Goal: Transaction & Acquisition: Purchase product/service

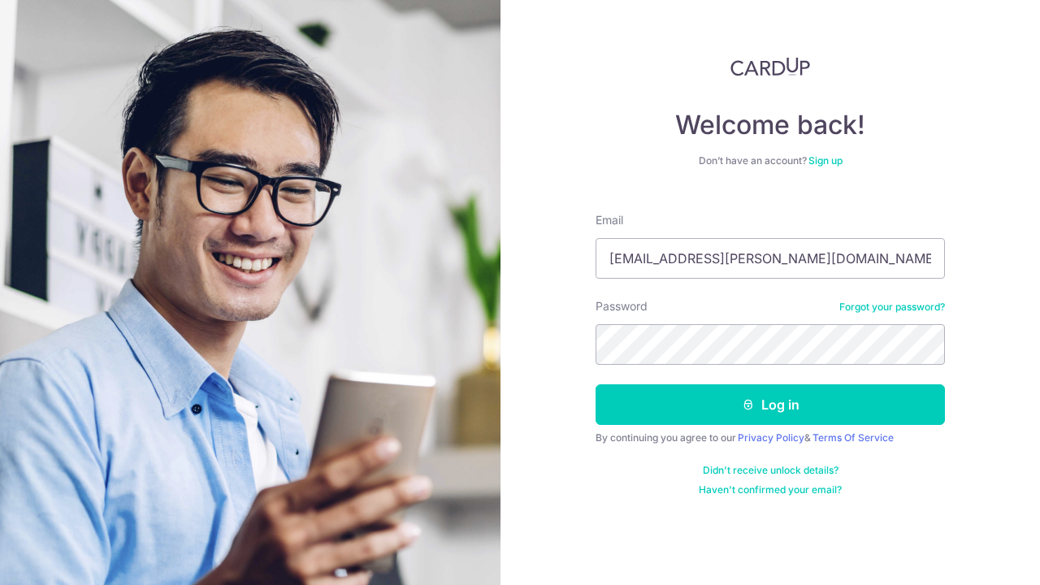
type input "[EMAIL_ADDRESS][PERSON_NAME][DOMAIN_NAME]"
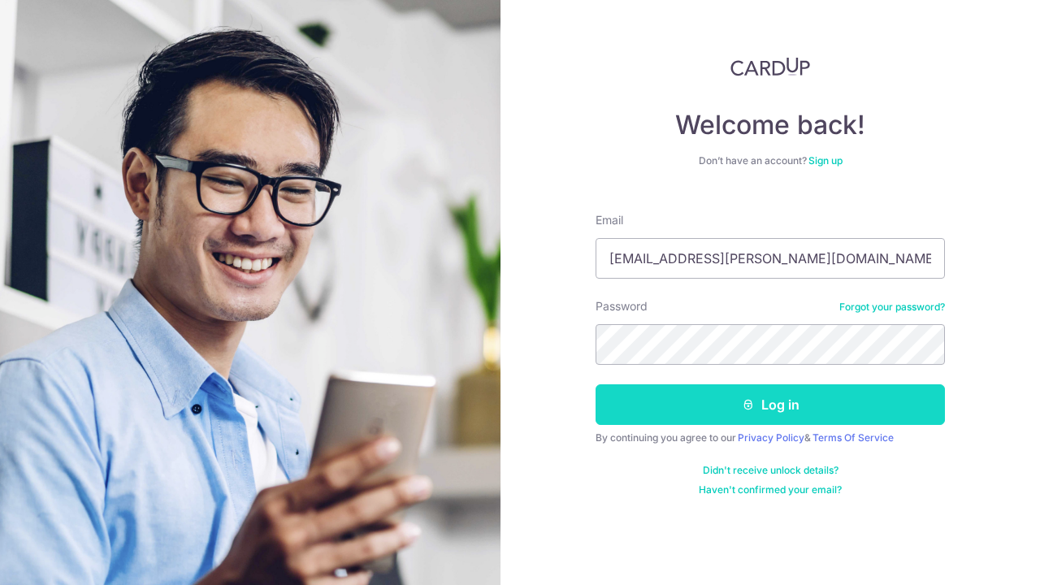
click at [904, 405] on button "Log in" at bounding box center [769, 404] width 349 height 41
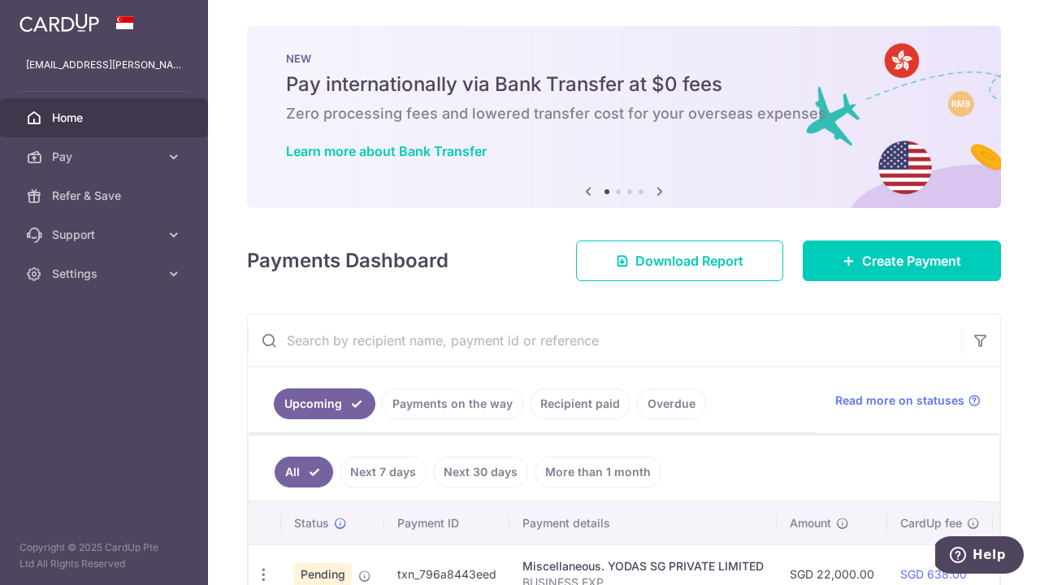
scroll to position [103, 0]
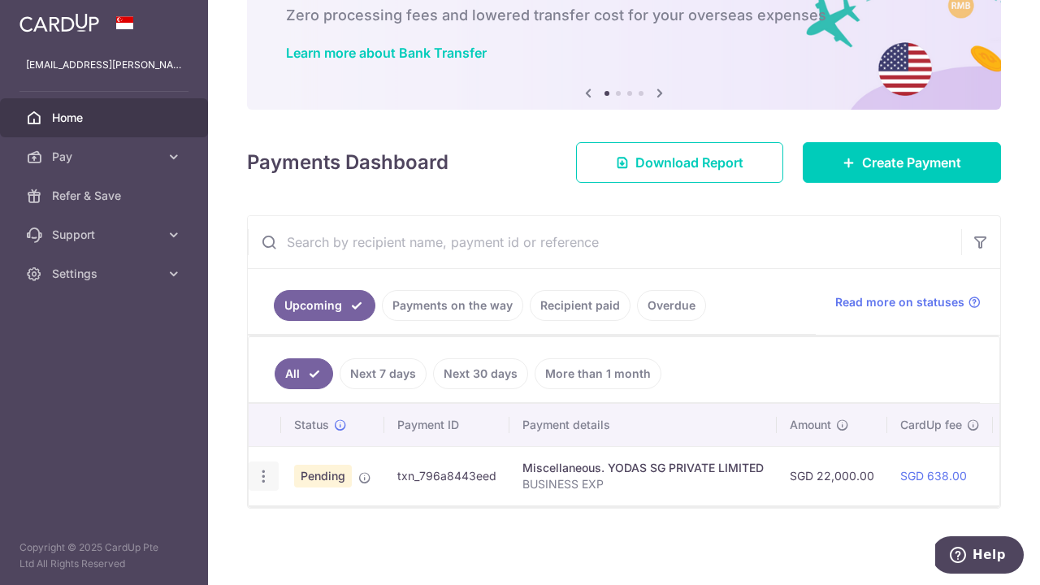
click at [266, 470] on icon "button" at bounding box center [263, 476] width 17 height 17
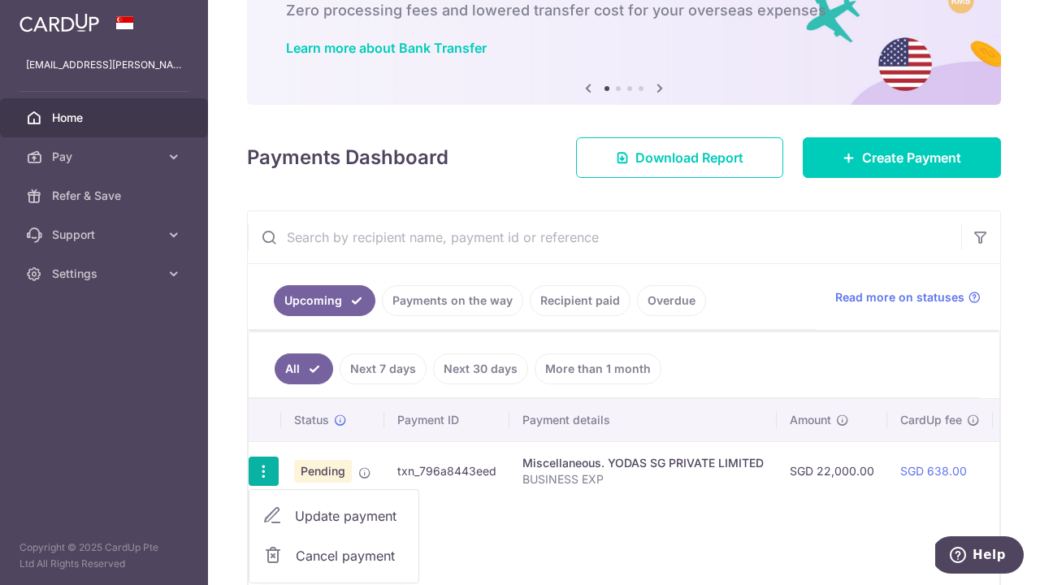
click at [324, 561] on span "Cancel payment" at bounding box center [350, 555] width 109 height 19
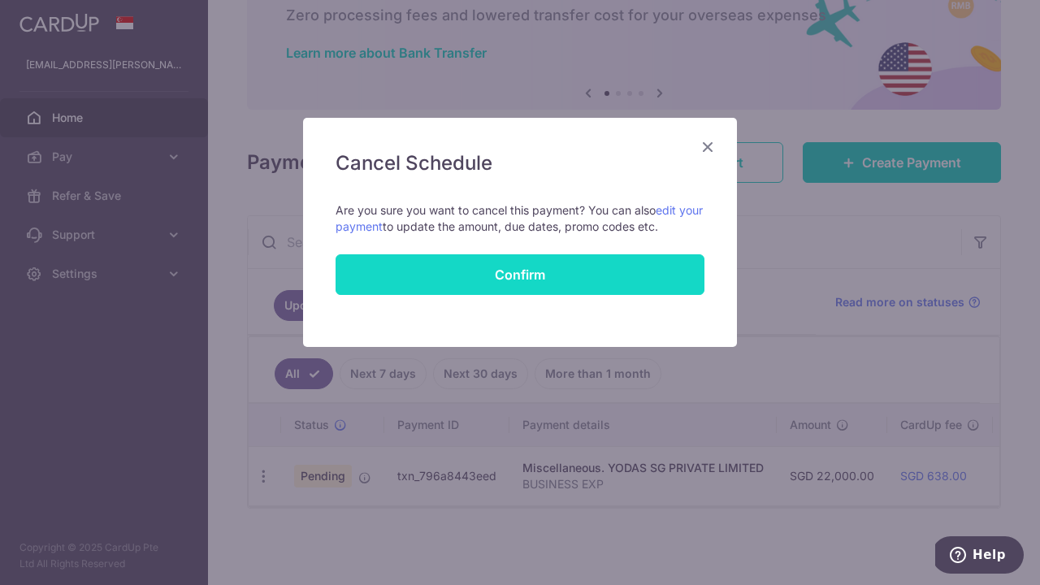
click at [539, 270] on button "Confirm" at bounding box center [519, 274] width 369 height 41
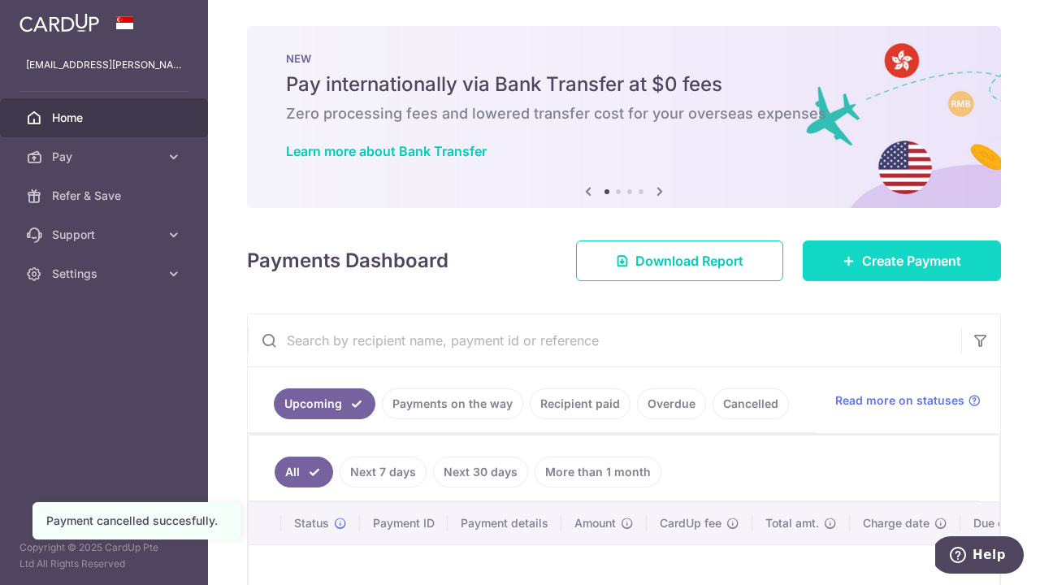
click at [873, 260] on span "Create Payment" at bounding box center [911, 260] width 99 height 19
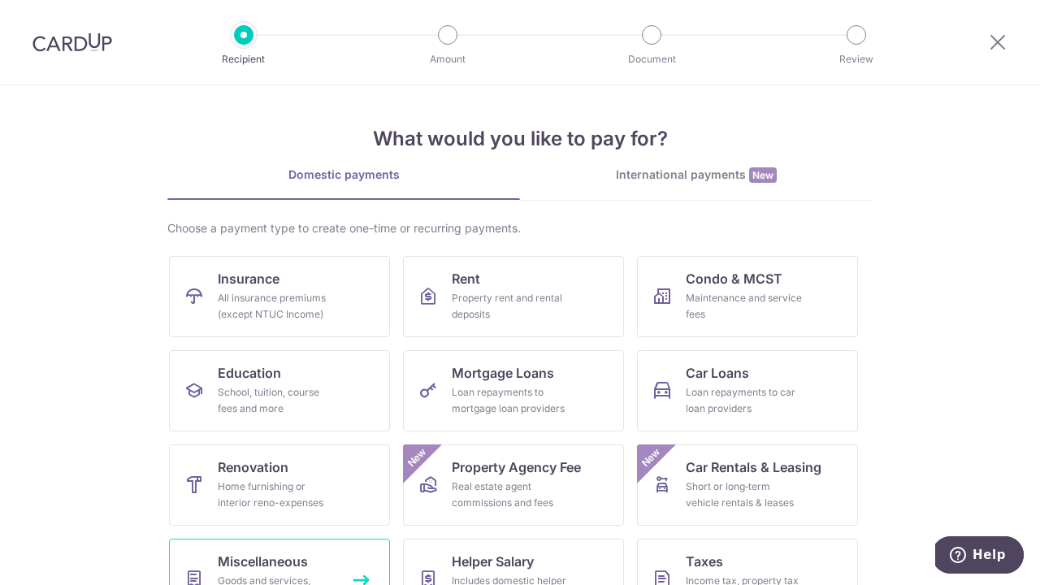
click at [262, 567] on span "Miscellaneous" at bounding box center [263, 561] width 90 height 19
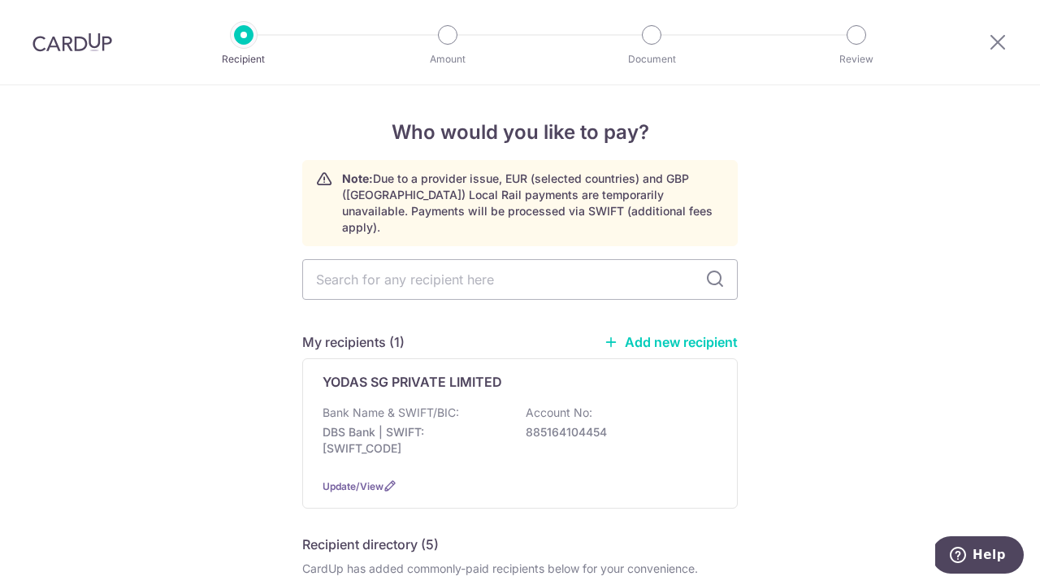
click at [660, 334] on link "Add new recipient" at bounding box center [671, 342] width 134 height 16
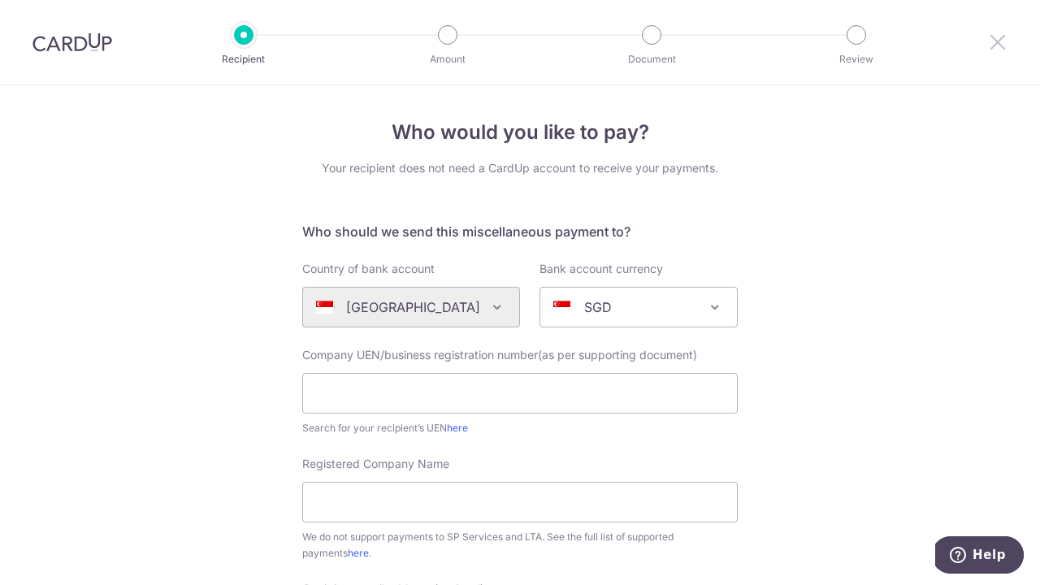
click at [1003, 37] on icon at bounding box center [997, 42] width 19 height 20
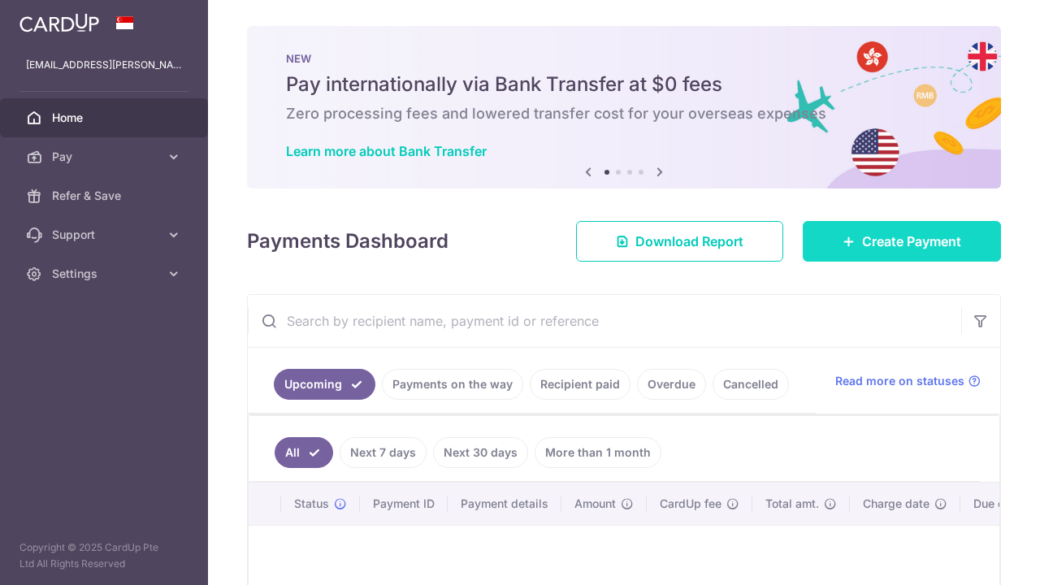
click at [873, 245] on span "Create Payment" at bounding box center [911, 241] width 99 height 19
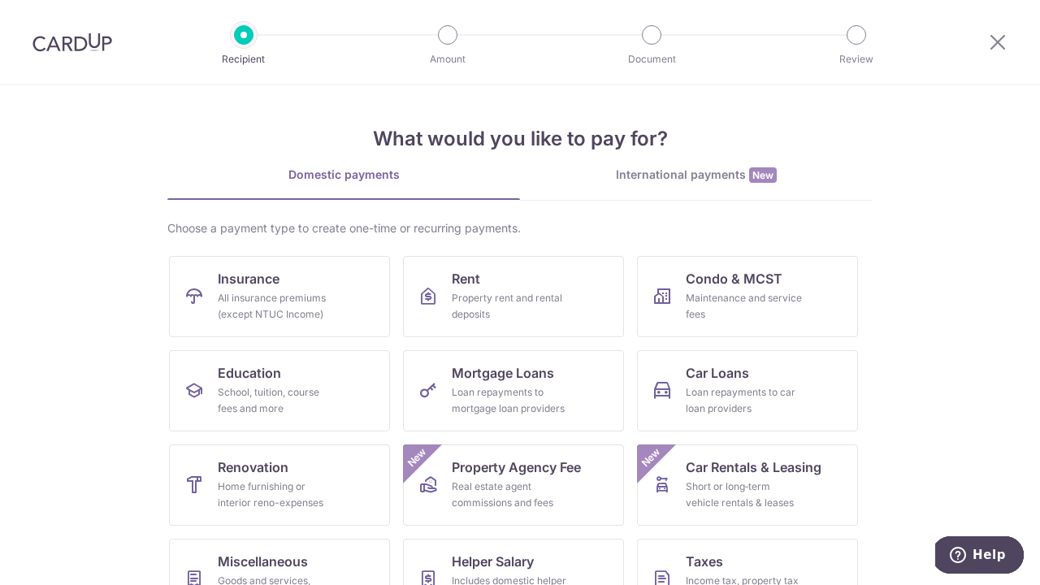
click at [989, 178] on section "What would you like to pay for? Domestic payments International payments New Ch…" at bounding box center [520, 335] width 1040 height 500
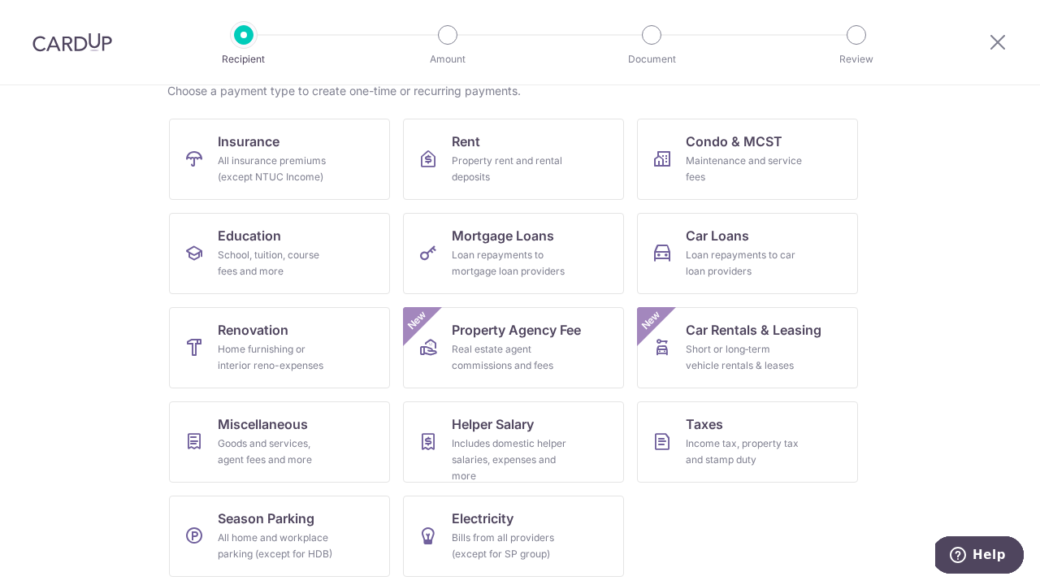
scroll to position [144, 0]
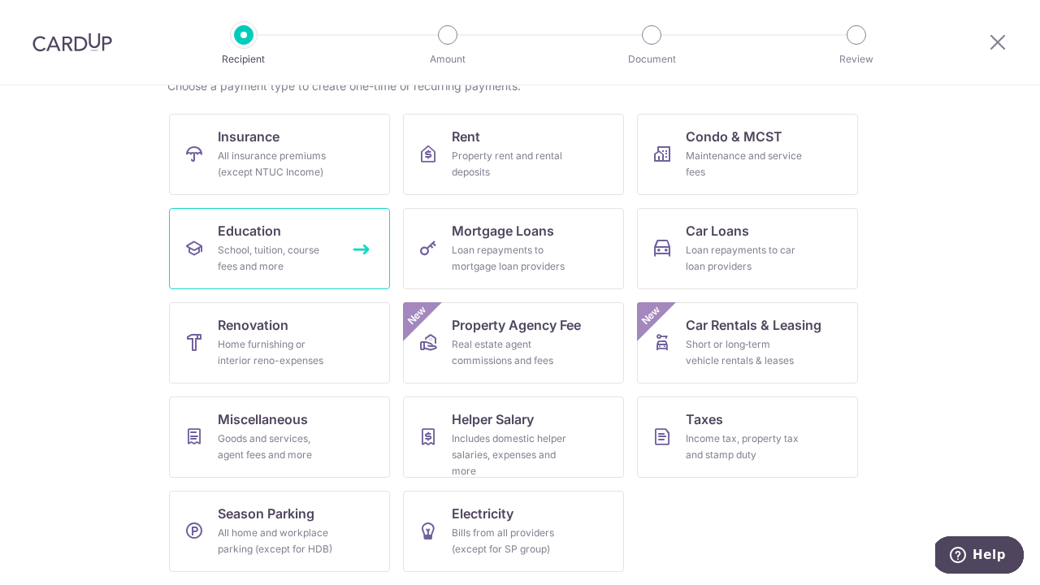
click at [297, 273] on link "Education School, tuition, course fees and more" at bounding box center [279, 248] width 221 height 81
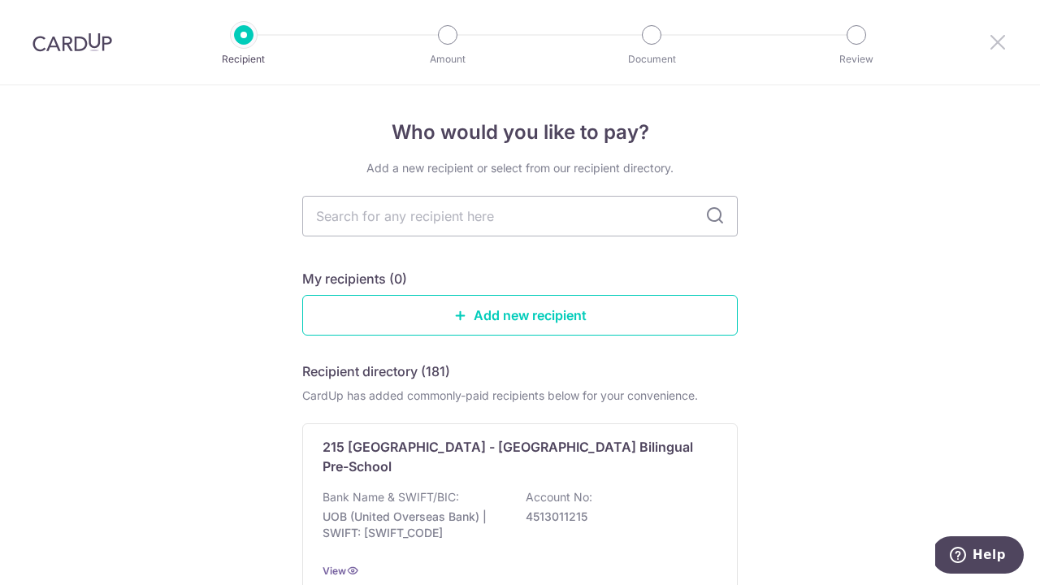
click at [1002, 45] on icon at bounding box center [997, 42] width 19 height 20
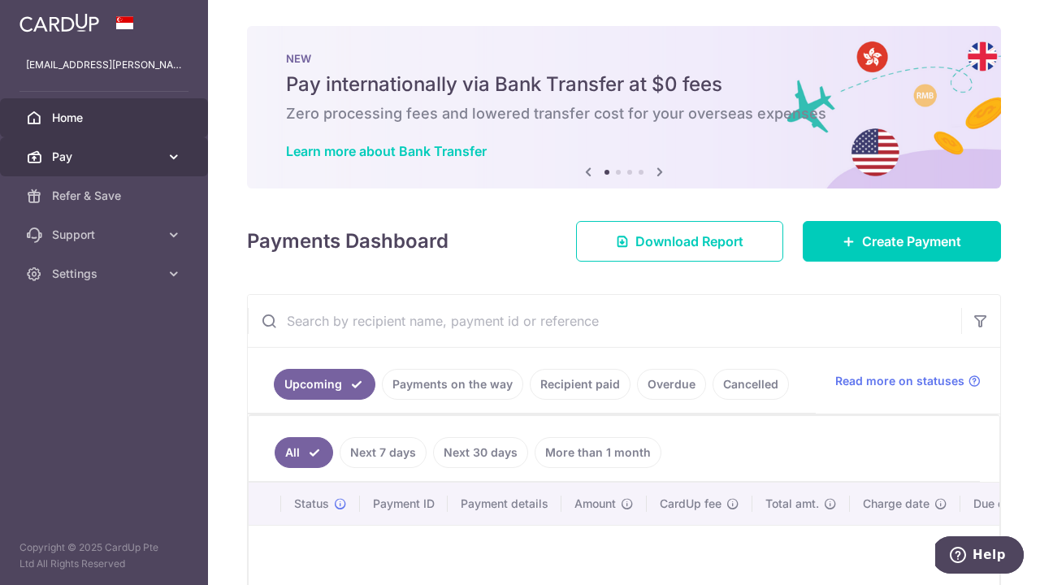
click at [56, 154] on span "Pay" at bounding box center [105, 157] width 107 height 16
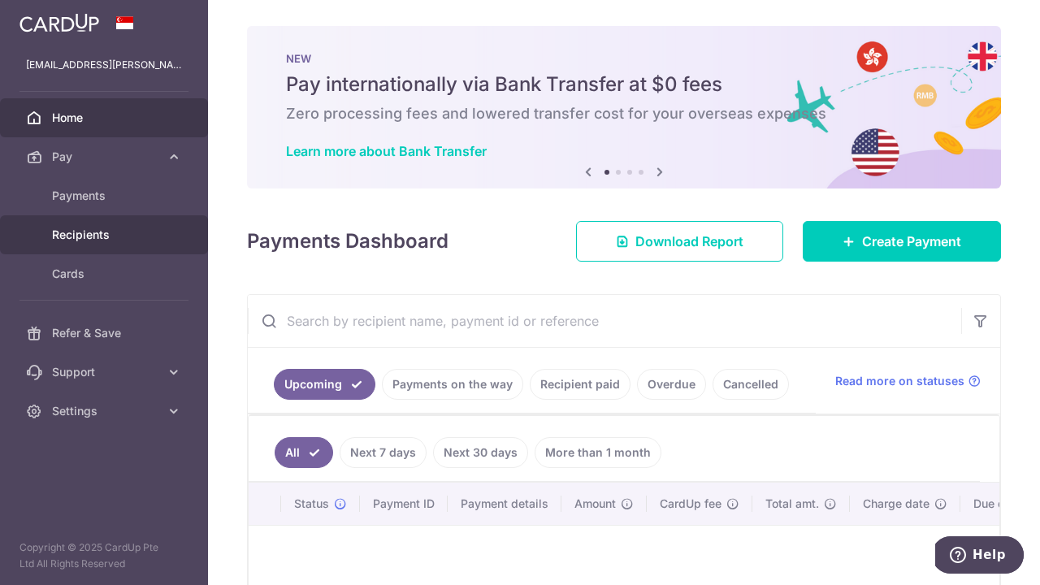
click at [82, 233] on span "Recipients" at bounding box center [105, 235] width 107 height 16
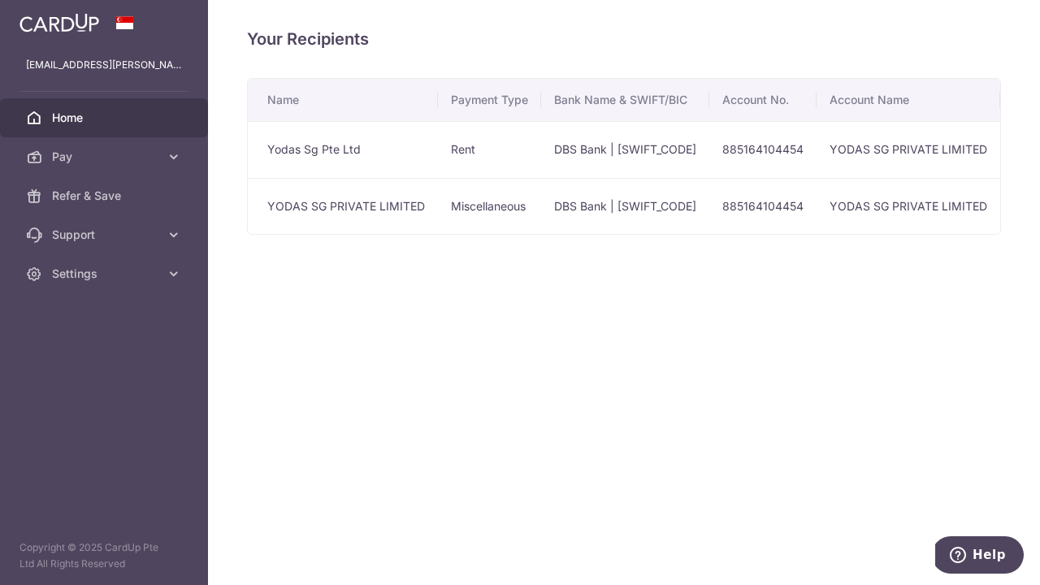
click at [59, 118] on span "Home" at bounding box center [105, 118] width 107 height 16
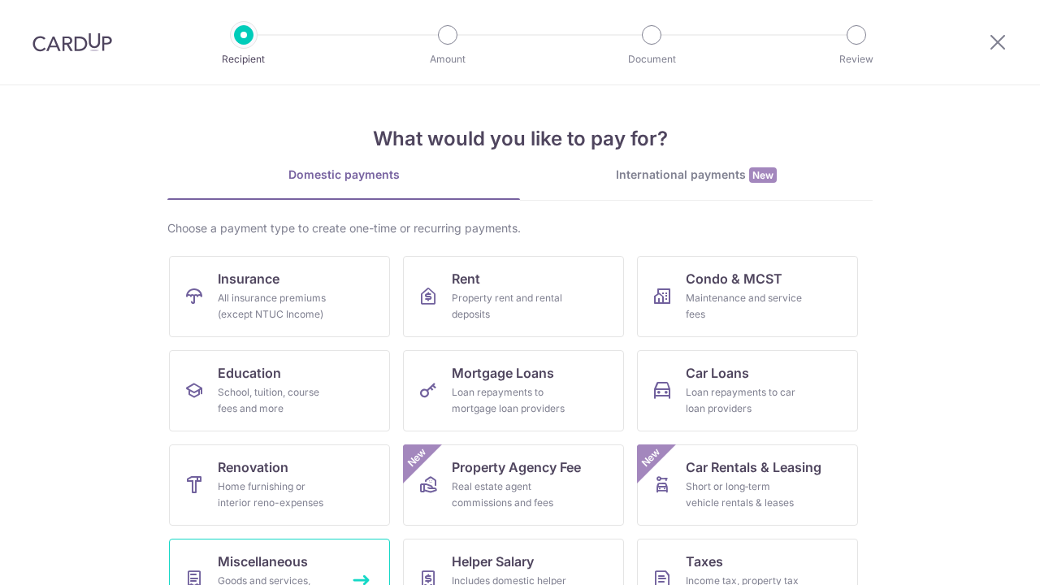
click at [299, 570] on span "Miscellaneous" at bounding box center [263, 561] width 90 height 19
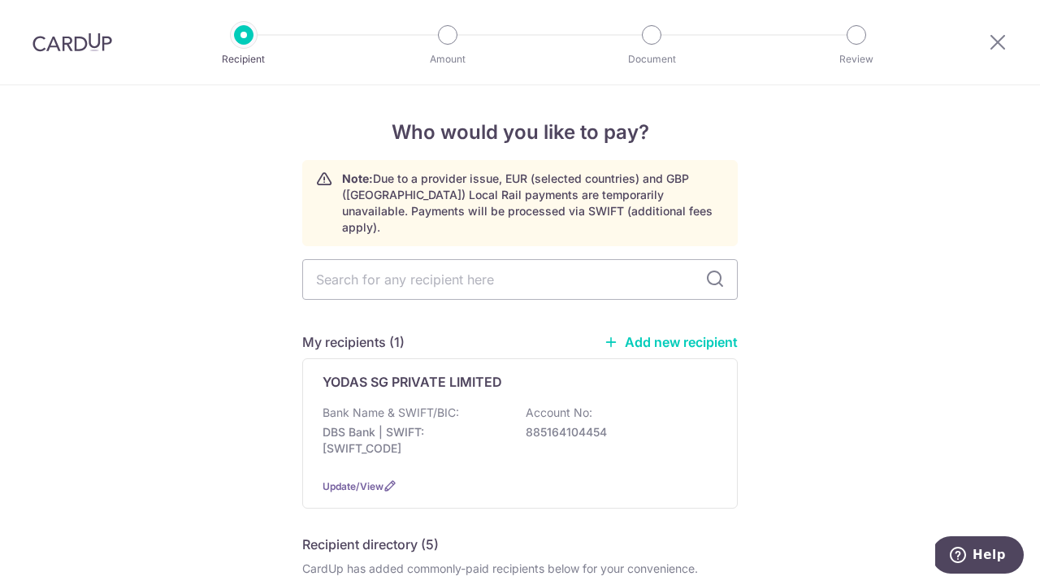
click at [685, 334] on link "Add new recipient" at bounding box center [671, 342] width 134 height 16
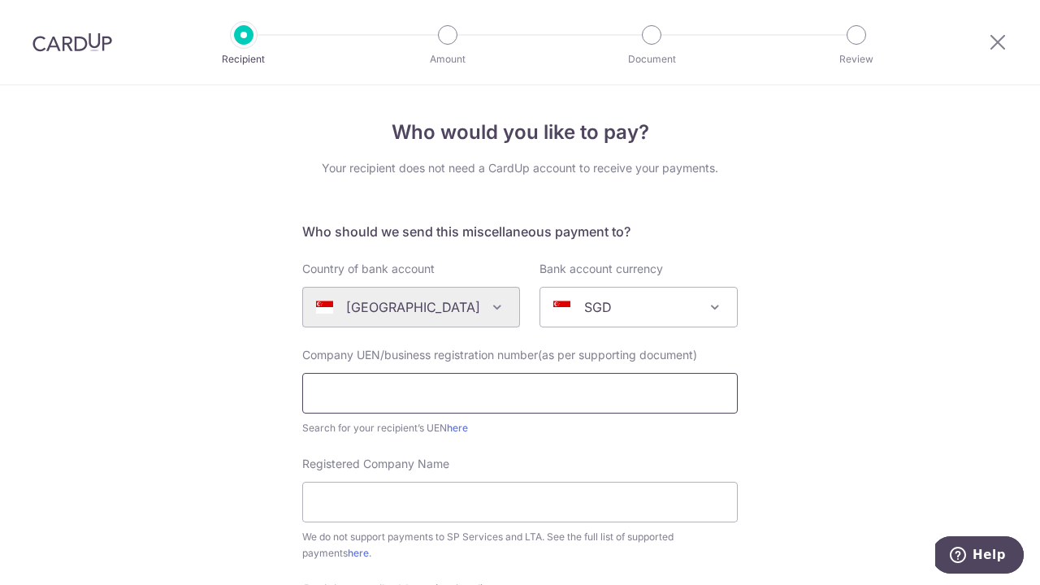
drag, startPoint x: 448, startPoint y: 391, endPoint x: 406, endPoint y: 396, distance: 41.8
type input "S8301799F"
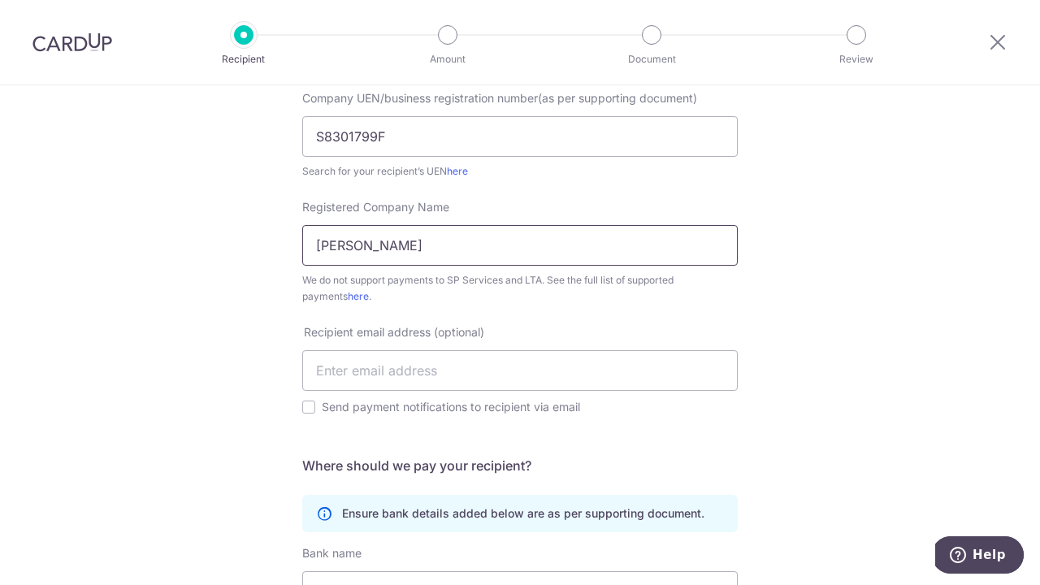
scroll to position [260, 0]
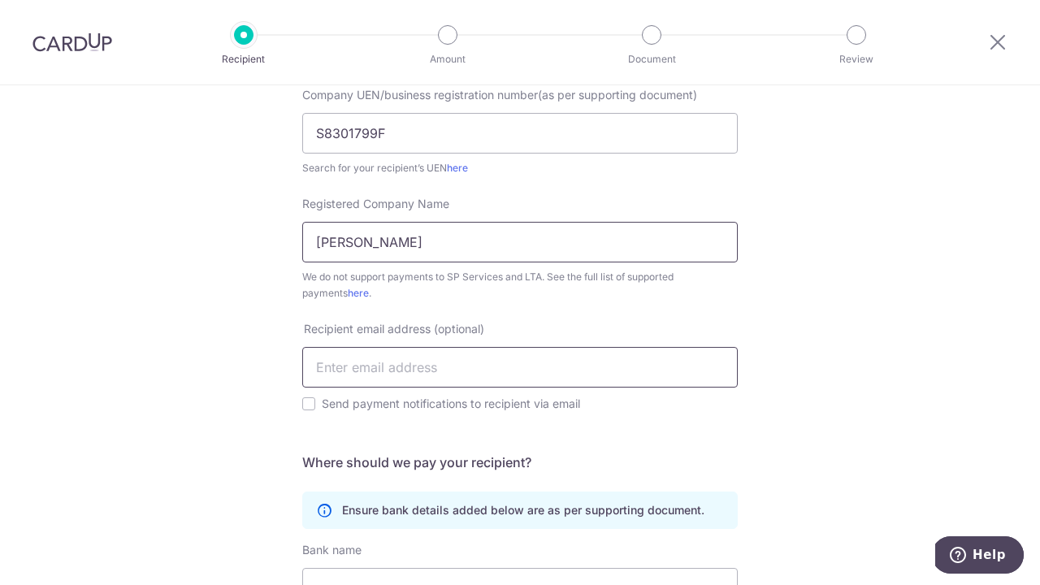
type input "[PERSON_NAME]"
type input "[EMAIL_ADDRESS][PERSON_NAME][DOMAIN_NAME]"
click at [346, 431] on div "Recipient email address (optional) sitiraudha.osman@gmail.com Send payment noti…" at bounding box center [519, 377] width 455 height 112
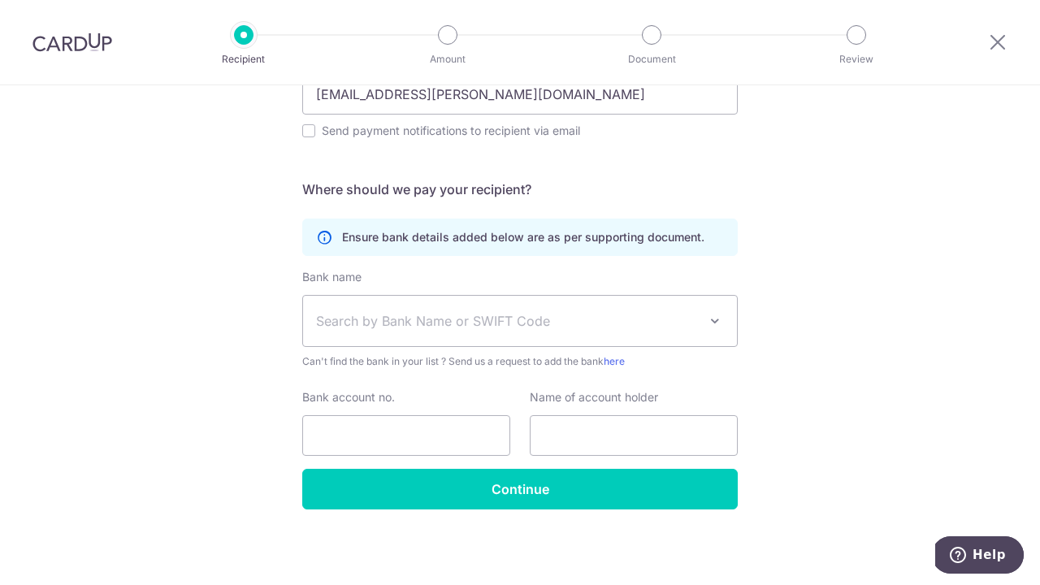
scroll to position [534, 0]
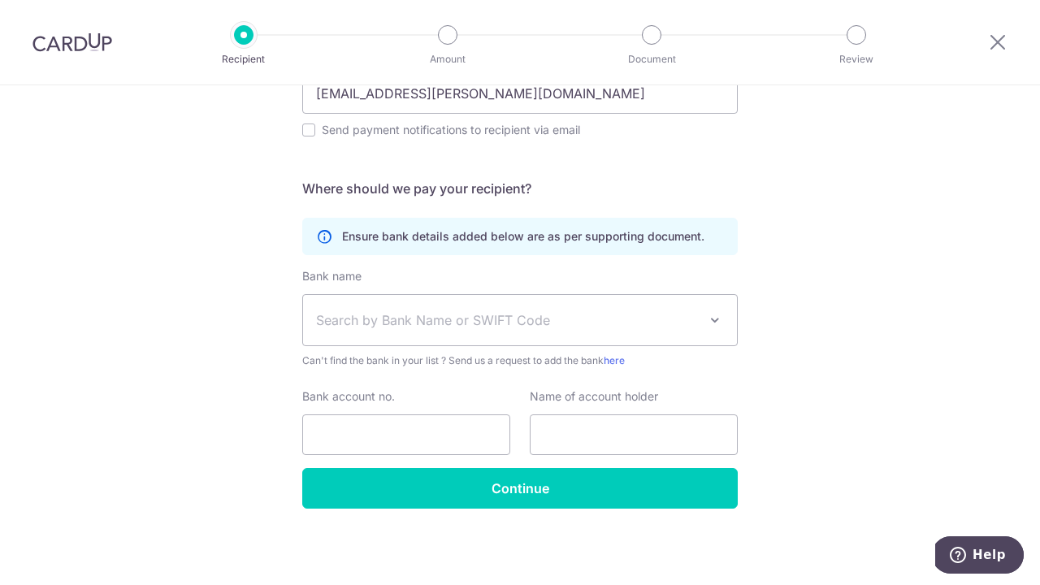
click at [636, 331] on span "Search by Bank Name or SWIFT Code" at bounding box center [520, 320] width 434 height 50
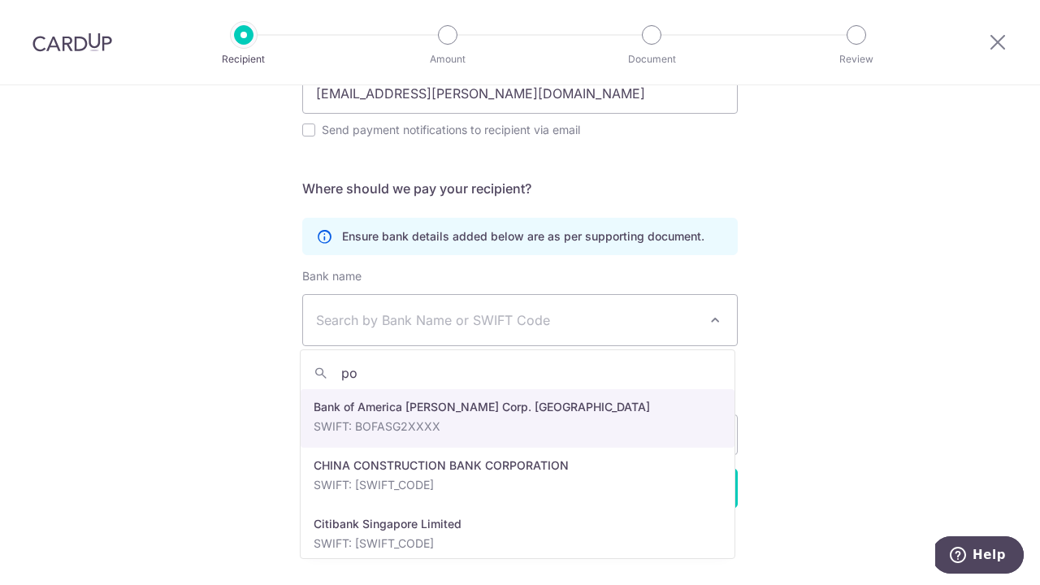
type input "p"
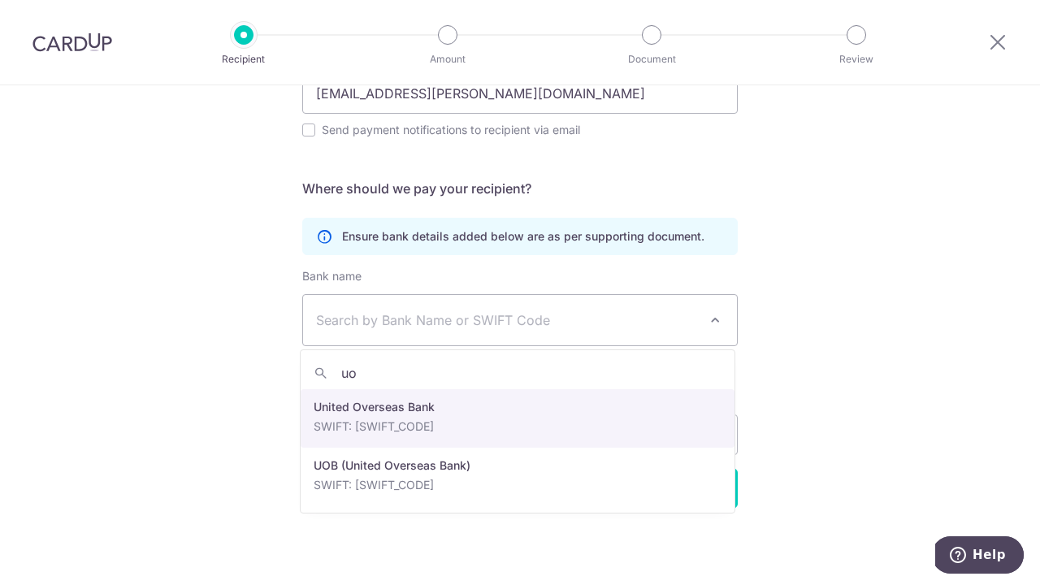
type input "uob"
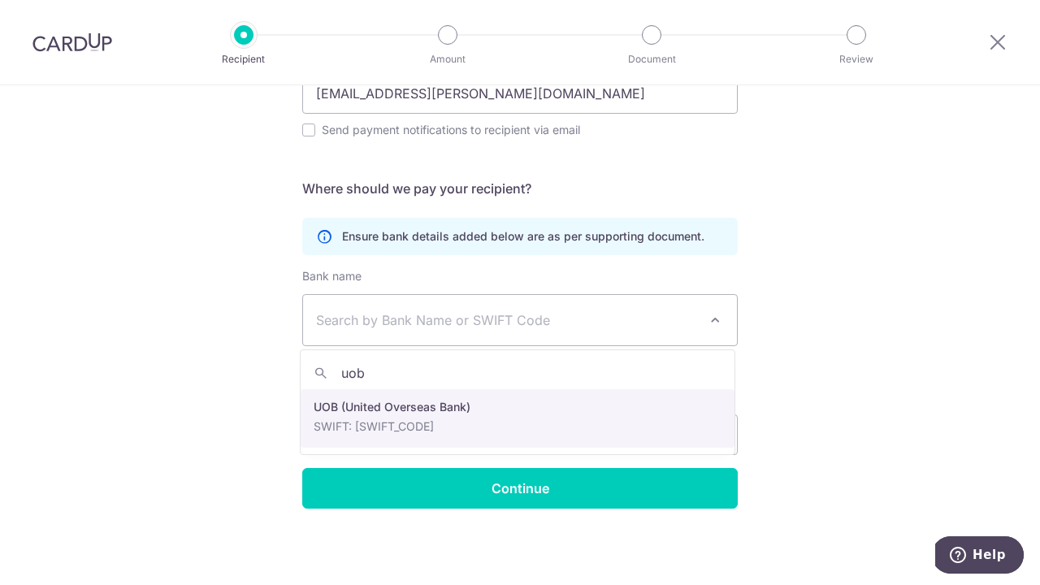
select select "18"
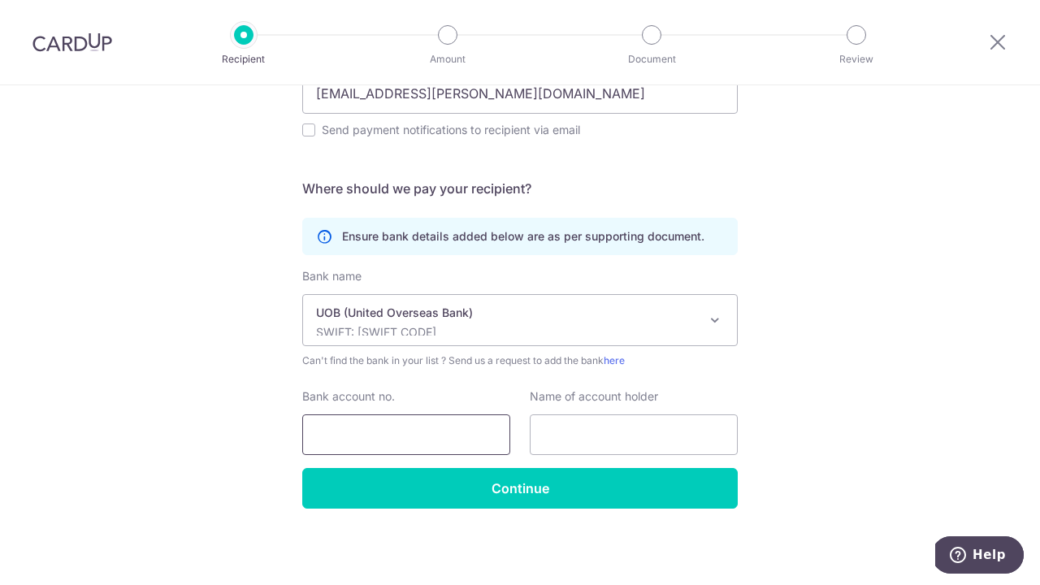
click at [367, 425] on input "Bank account no." at bounding box center [406, 434] width 208 height 41
type input "6553704321"
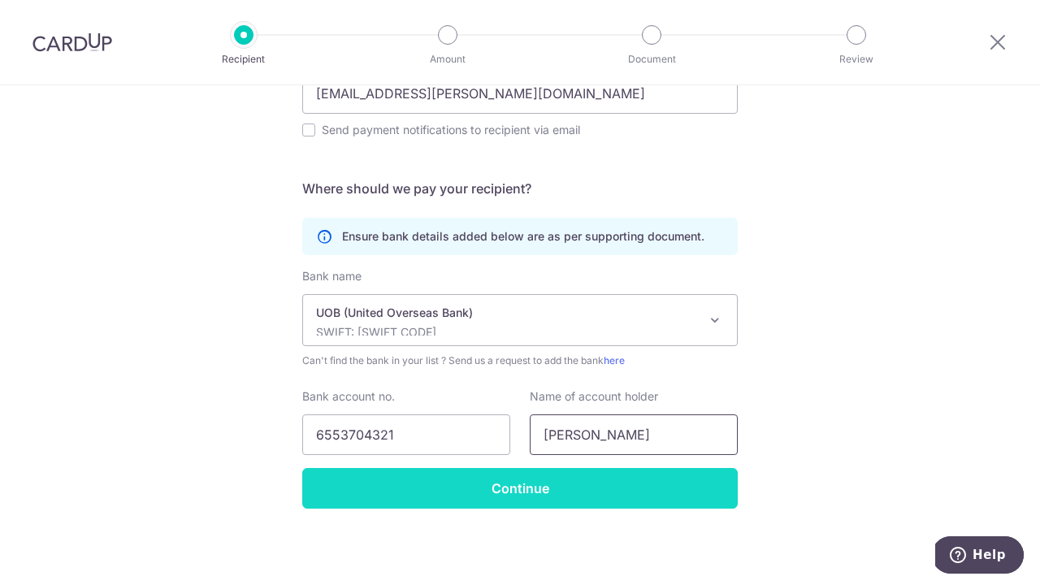
type input "[PERSON_NAME]"
click at [509, 495] on input "Continue" at bounding box center [519, 488] width 435 height 41
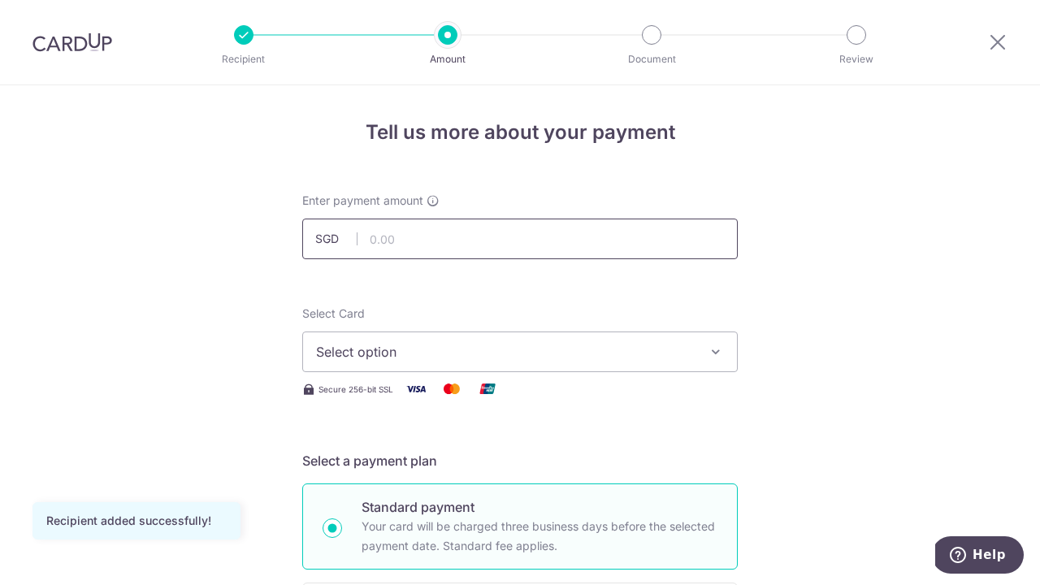
click at [461, 236] on input "text" at bounding box center [519, 239] width 435 height 41
click at [406, 242] on input "text" at bounding box center [519, 239] width 435 height 41
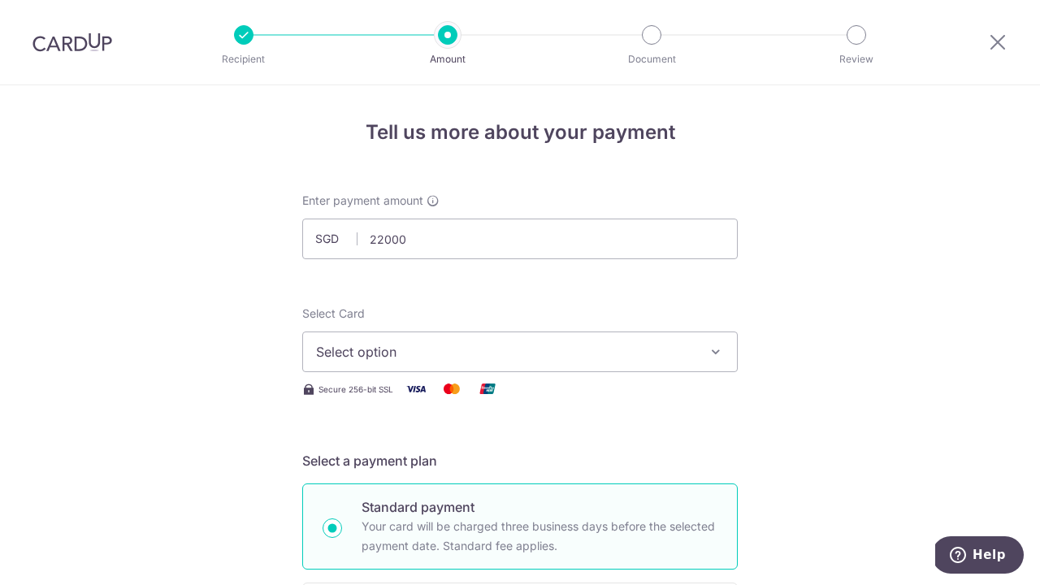
type input "22,000.00"
click at [427, 354] on span "Select option" at bounding box center [505, 351] width 379 height 19
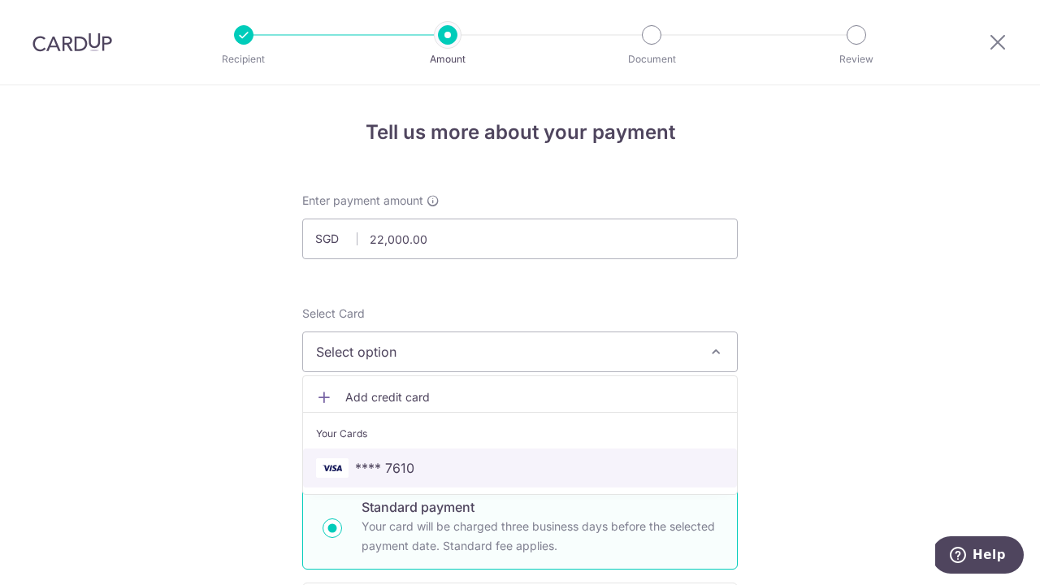
click at [422, 464] on span "**** 7610" at bounding box center [520, 467] width 408 height 19
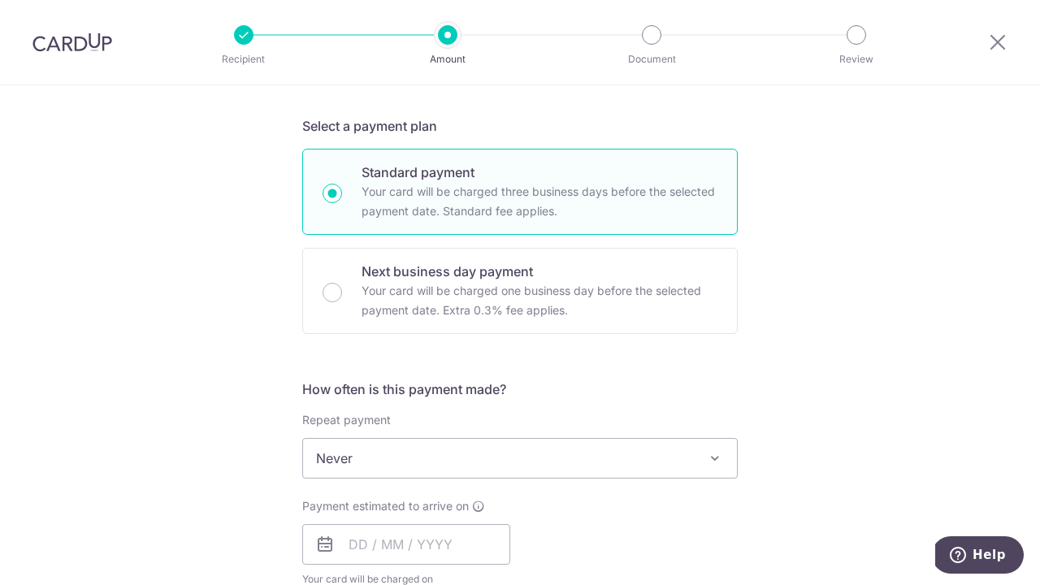
scroll to position [389, 0]
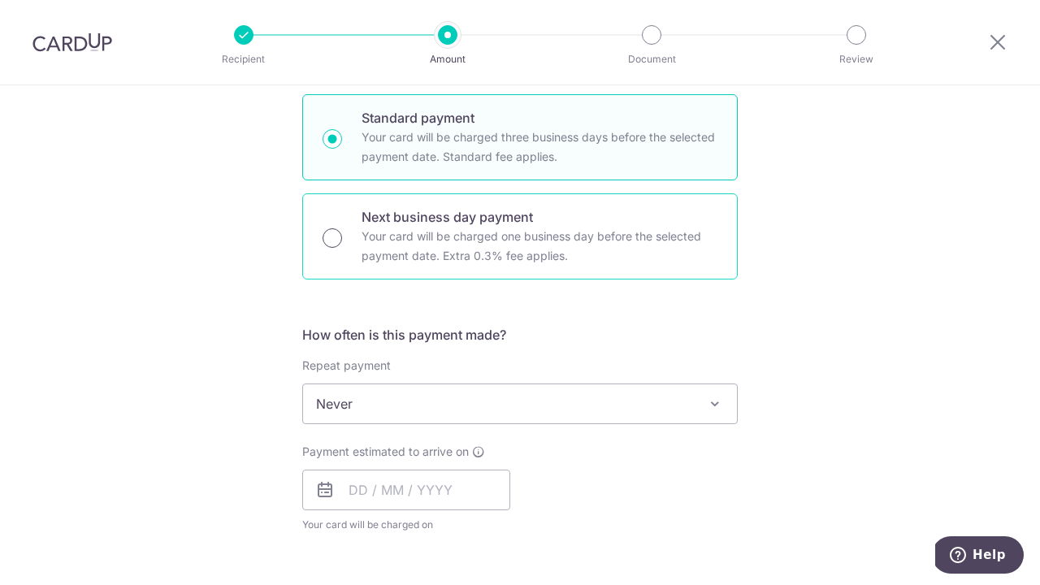
click at [331, 232] on input "Next business day payment Your card will be charged one business day before the…" at bounding box center [331, 237] width 19 height 19
radio input "true"
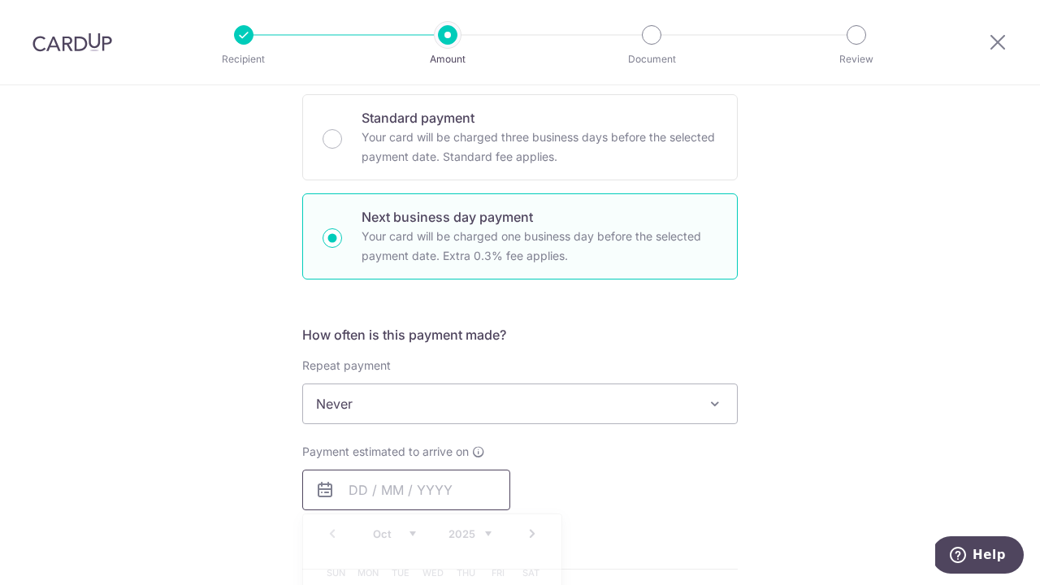
click at [418, 479] on input "text" at bounding box center [406, 490] width 208 height 41
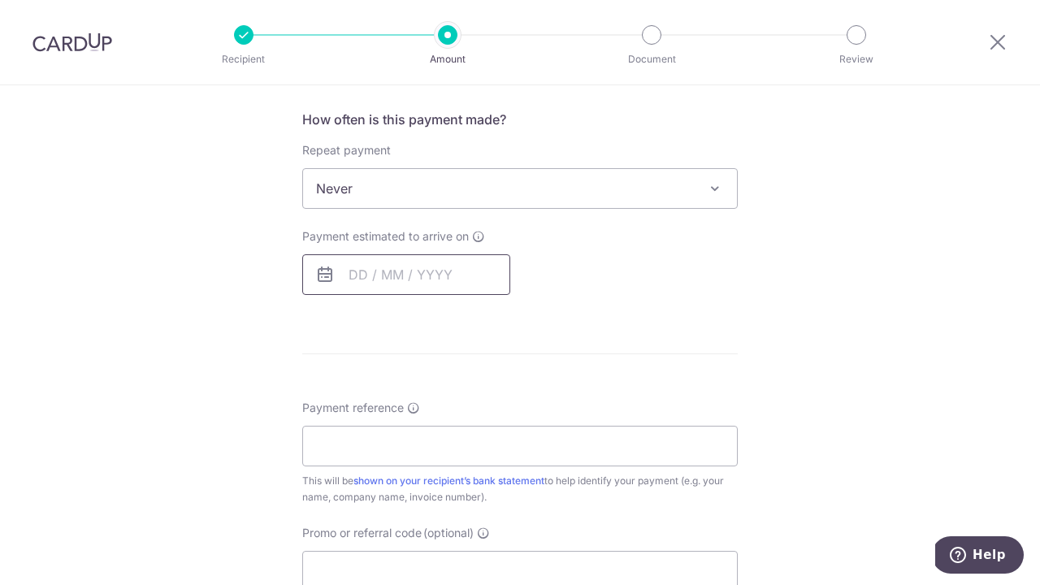
scroll to position [644, 0]
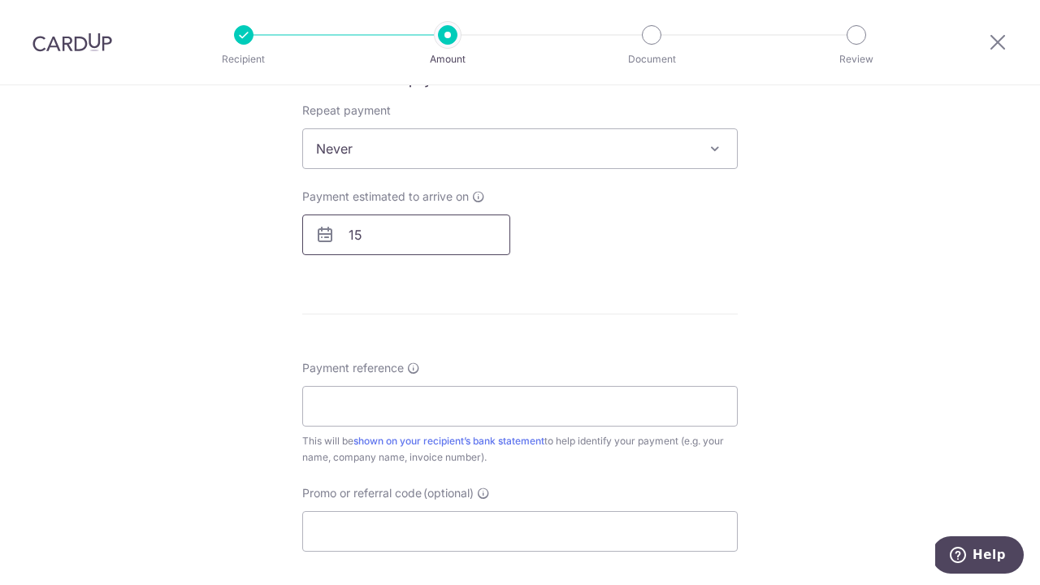
click at [400, 243] on input "15" at bounding box center [406, 234] width 208 height 41
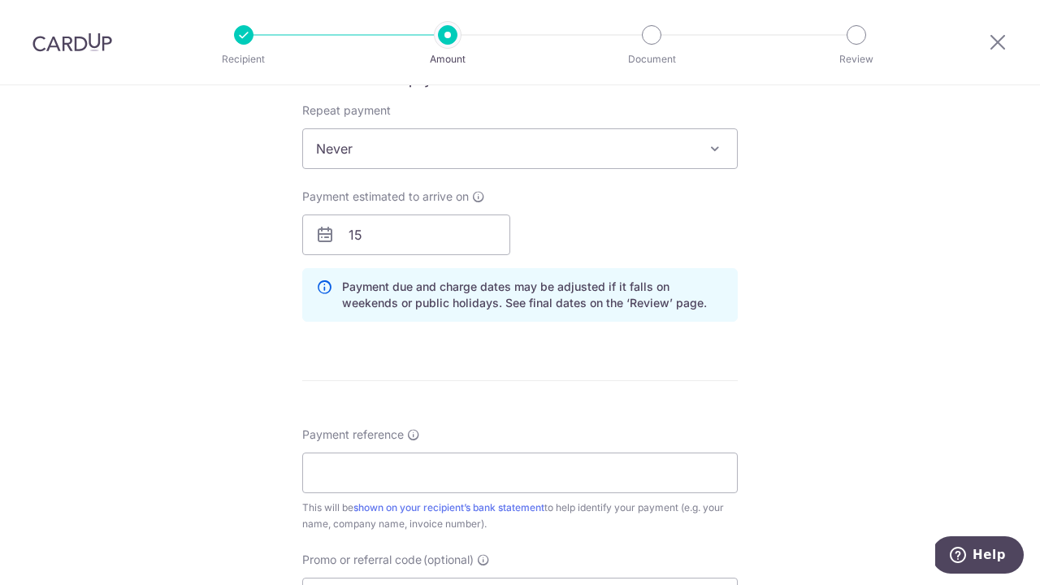
click at [322, 233] on icon at bounding box center [324, 234] width 19 height 19
click at [317, 236] on icon at bounding box center [324, 234] width 19 height 19
click at [379, 235] on input "15" at bounding box center [406, 234] width 208 height 41
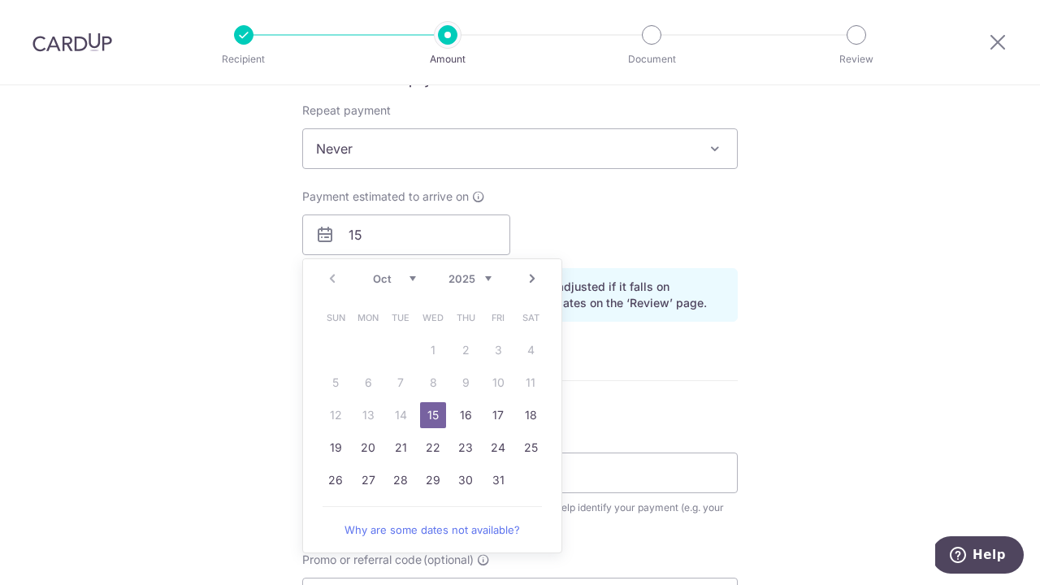
click at [435, 411] on link "15" at bounding box center [433, 415] width 26 height 26
type input "15/10/2025"
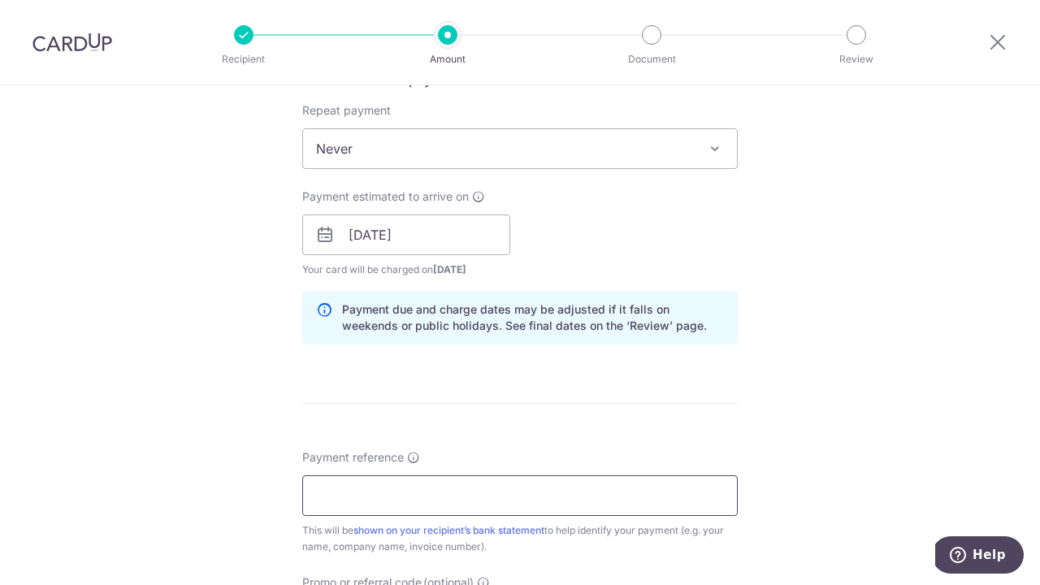
click at [408, 484] on input "Payment reference" at bounding box center [519, 495] width 435 height 41
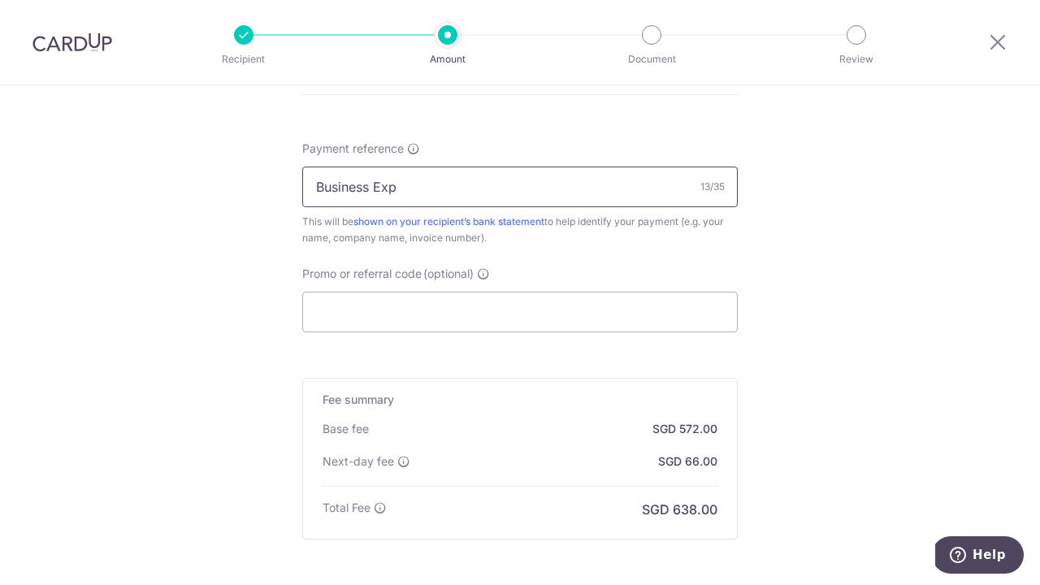
scroll to position [974, 0]
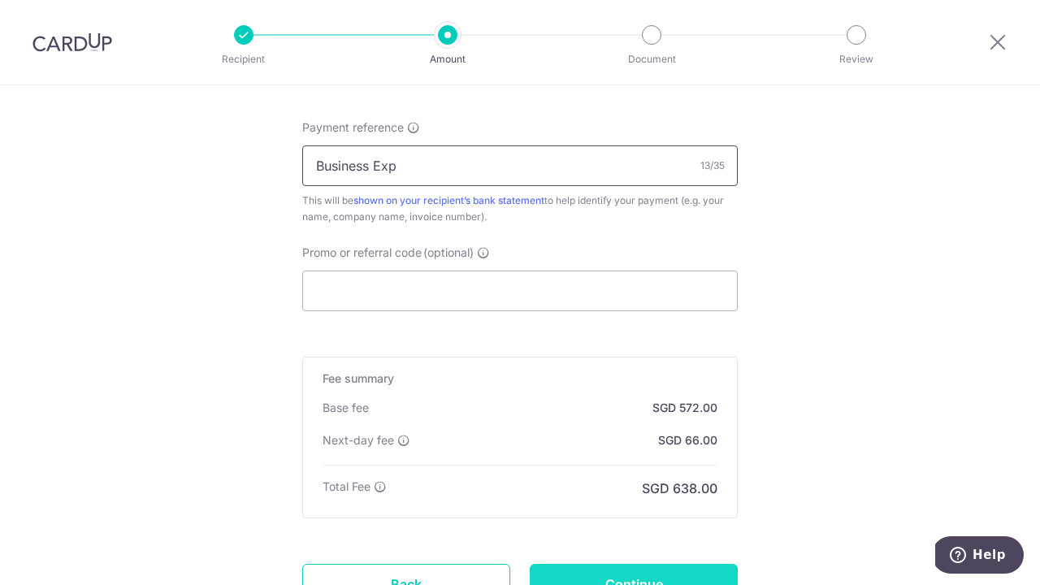
type input "Business Exp"
click at [673, 578] on input "Continue" at bounding box center [634, 584] width 208 height 41
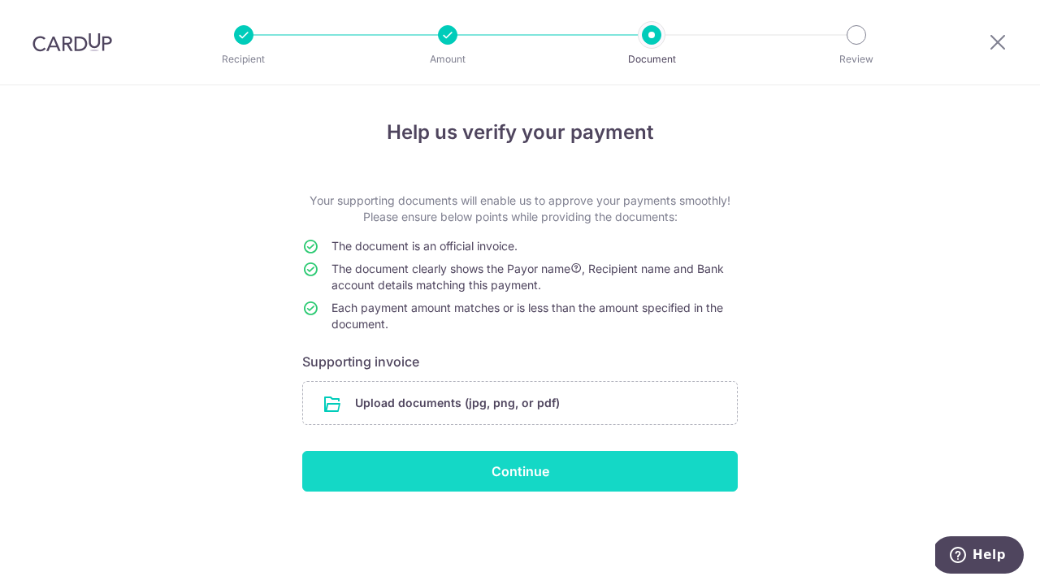
click at [539, 470] on input "Continue" at bounding box center [519, 471] width 435 height 41
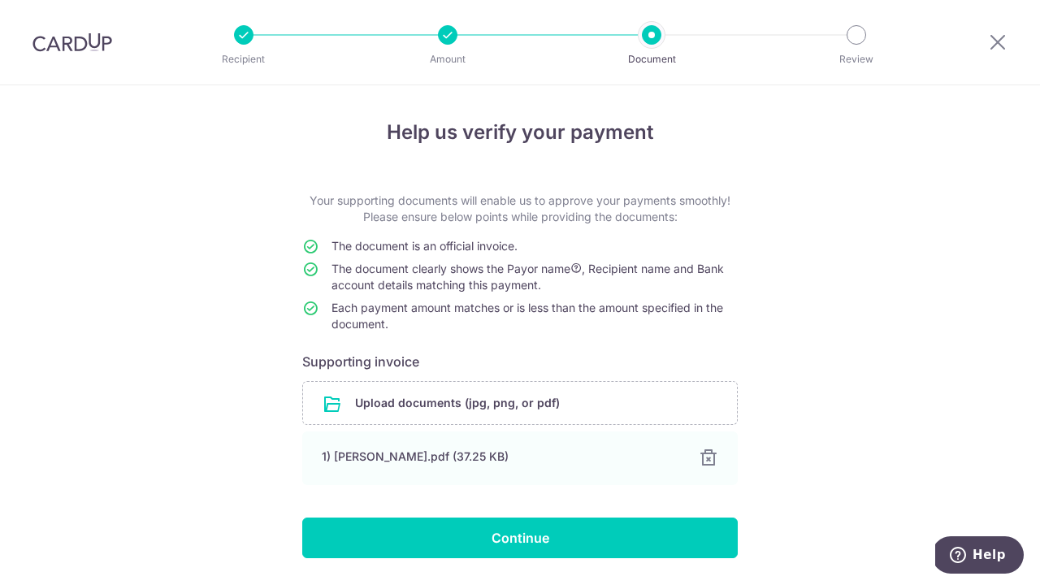
drag, startPoint x: 1034, startPoint y: 253, endPoint x: 1034, endPoint y: 214, distance: 38.2
click at [1034, 214] on div "Help us verify your payment Your supporting documents will enable us to approve…" at bounding box center [520, 359] width 1040 height 549
click at [903, 299] on div "Help us verify your payment Your supporting documents will enable us to approve…" at bounding box center [520, 359] width 1040 height 549
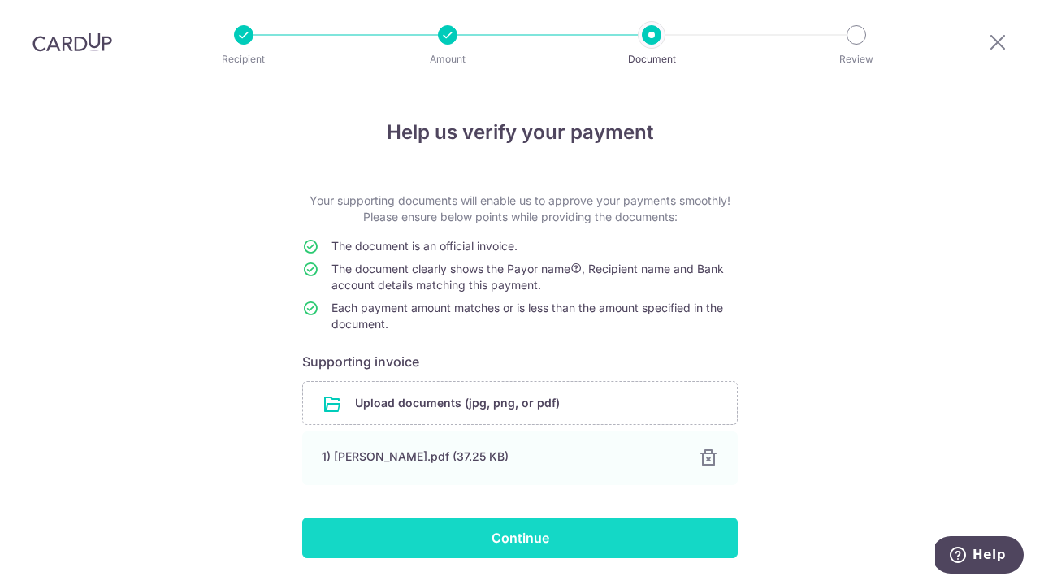
click at [444, 541] on input "Continue" at bounding box center [519, 537] width 435 height 41
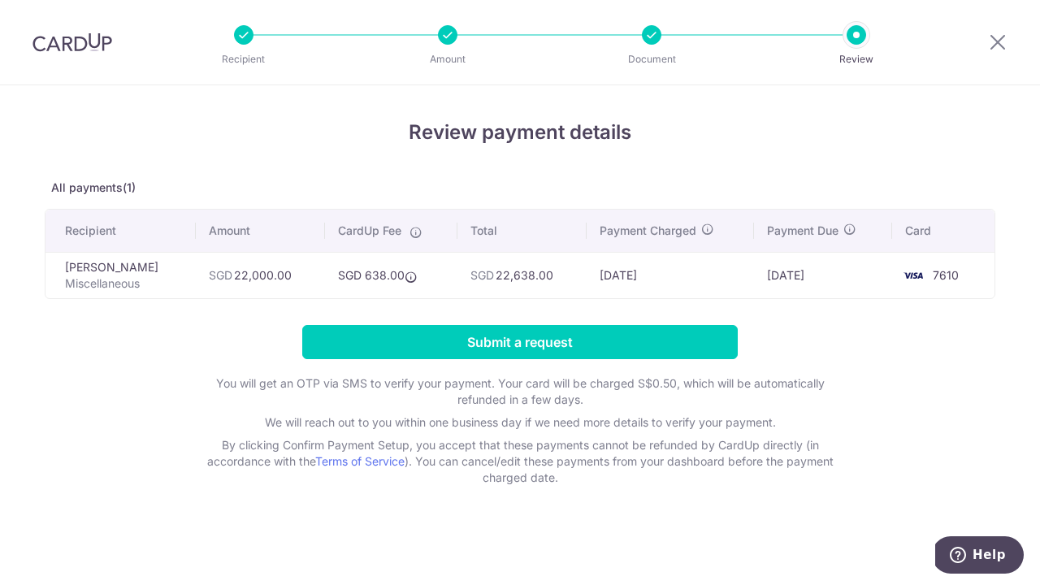
click at [242, 36] on div at bounding box center [243, 34] width 19 height 19
click at [991, 41] on icon at bounding box center [997, 42] width 19 height 20
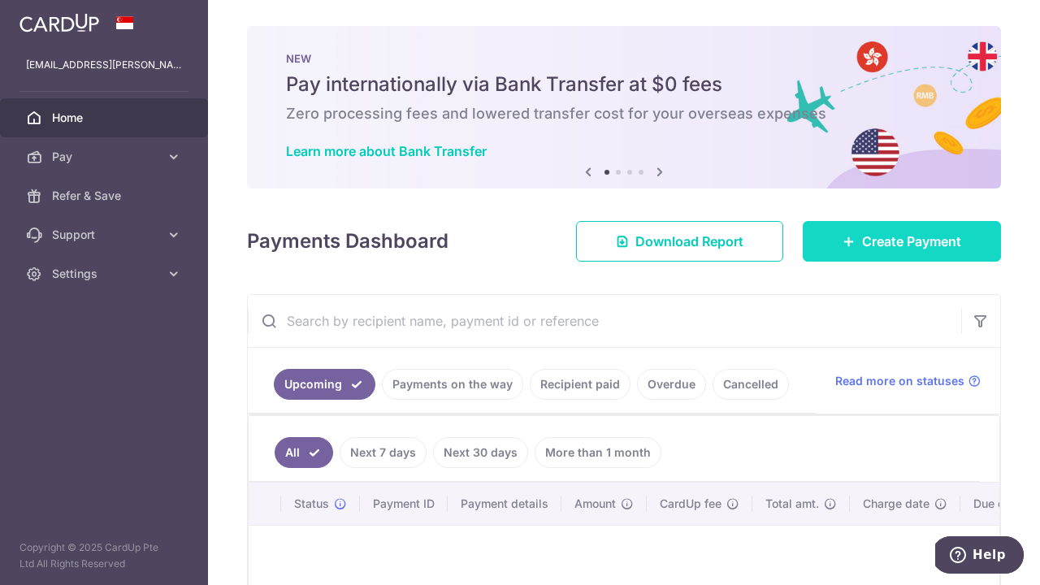
click at [962, 244] on link "Create Payment" at bounding box center [902, 241] width 198 height 41
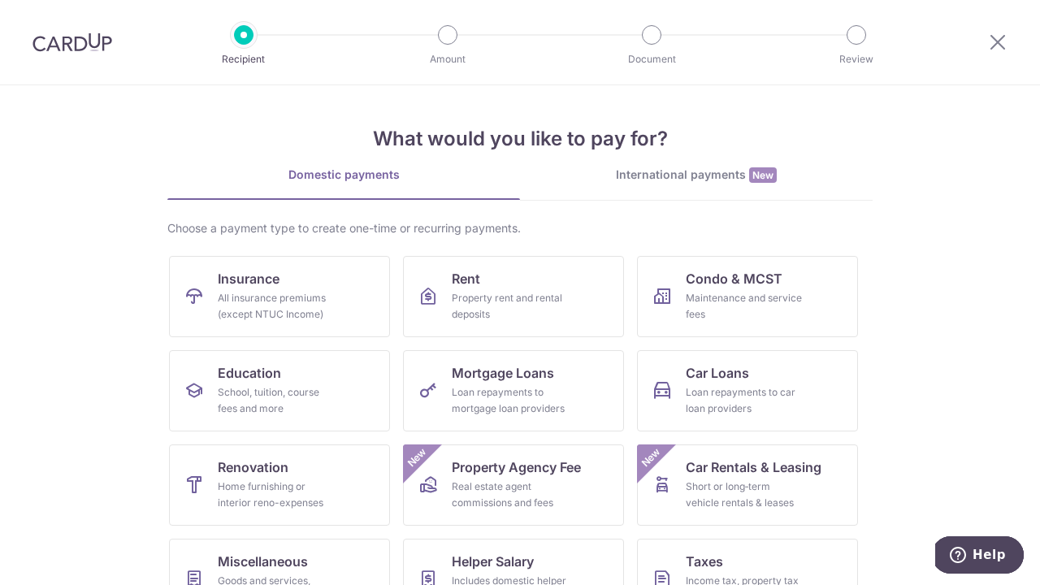
click at [990, 155] on section "What would you like to pay for? Domestic payments International payments New Ch…" at bounding box center [520, 335] width 1040 height 500
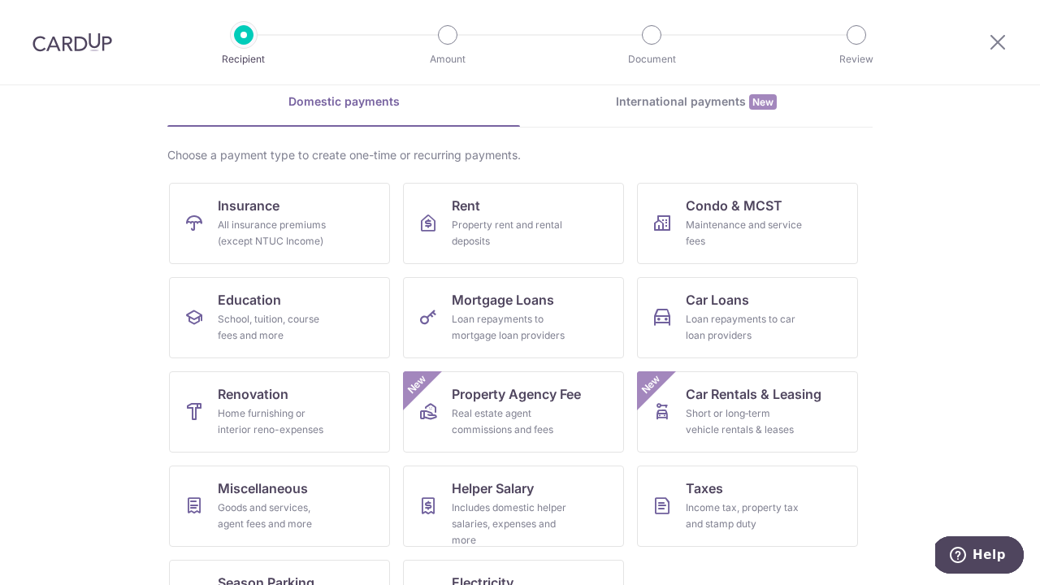
scroll to position [142, 0]
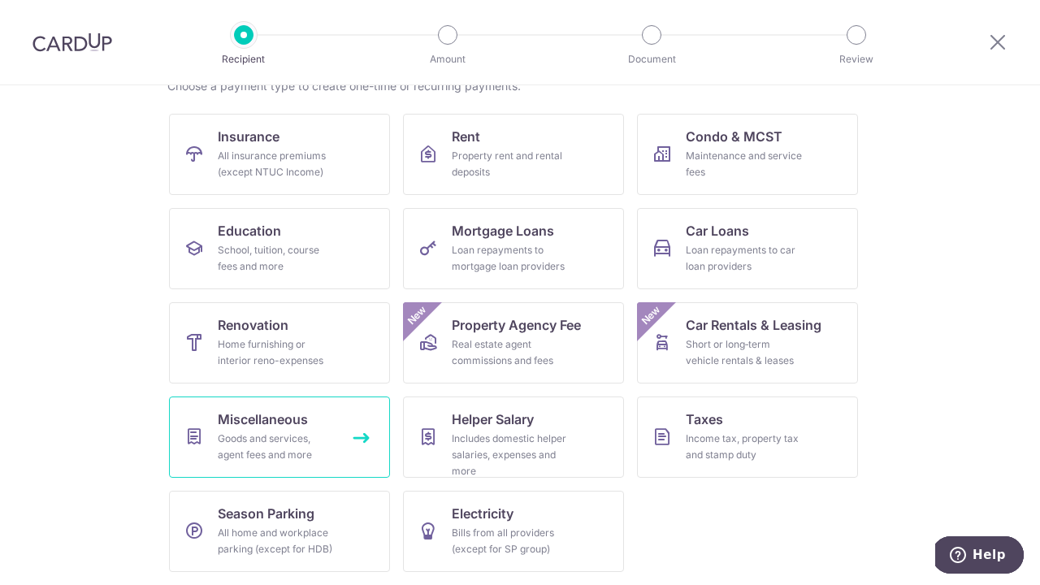
click at [294, 441] on div "Goods and services, agent fees and more" at bounding box center [276, 447] width 117 height 32
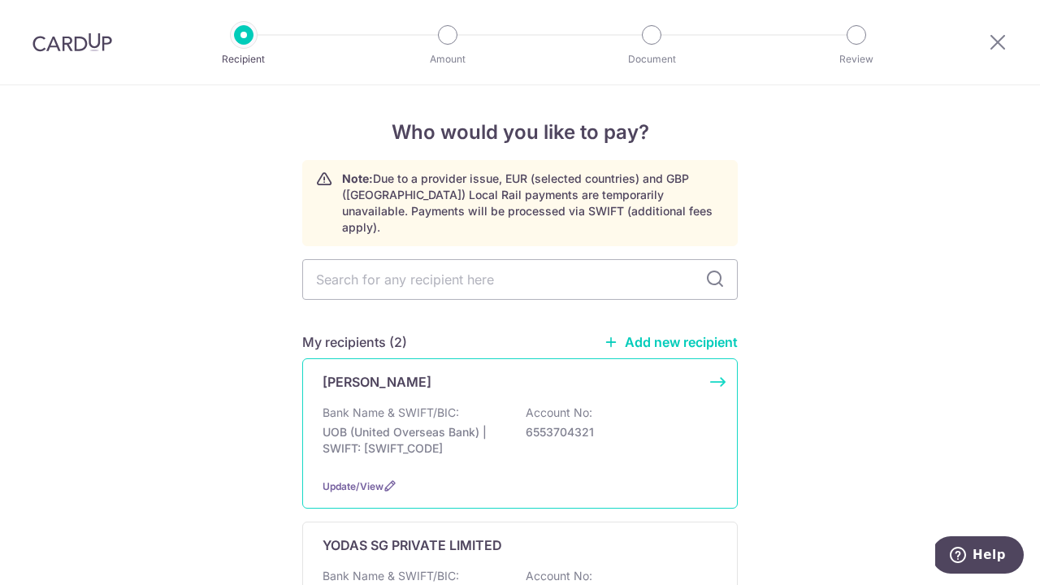
click at [470, 424] on p "UOB (United Overseas Bank) | SWIFT: [SWIFT_CODE]" at bounding box center [413, 440] width 182 height 32
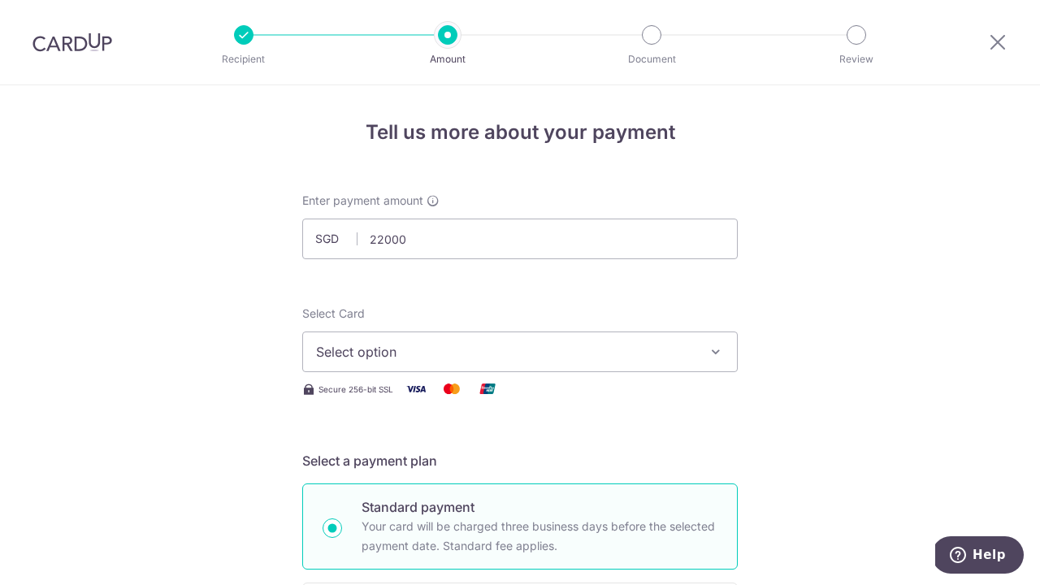
click at [480, 352] on span "Select option" at bounding box center [505, 351] width 379 height 19
type input "22,000.00"
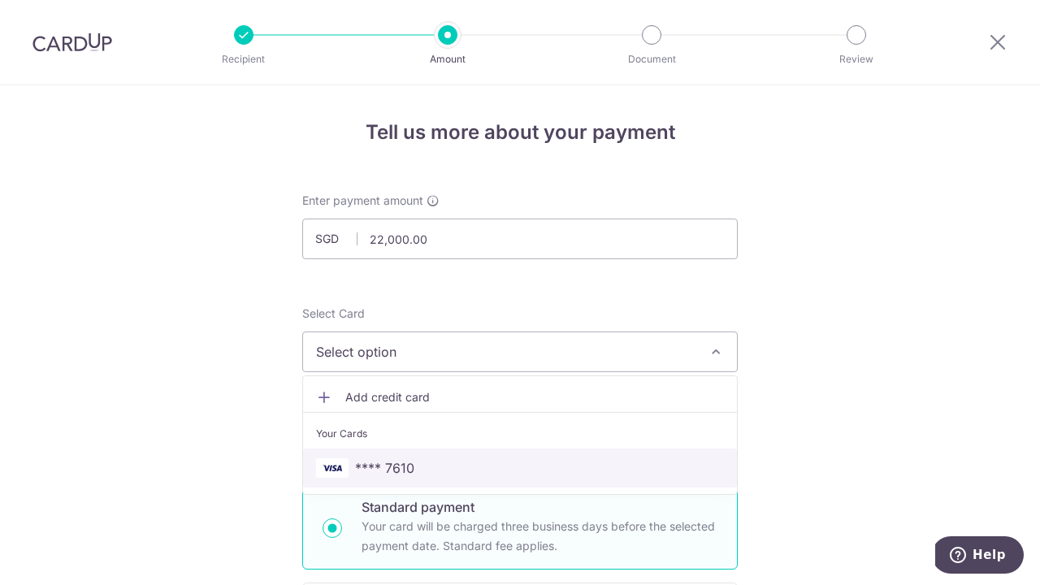
click at [517, 469] on span "**** 7610" at bounding box center [520, 467] width 408 height 19
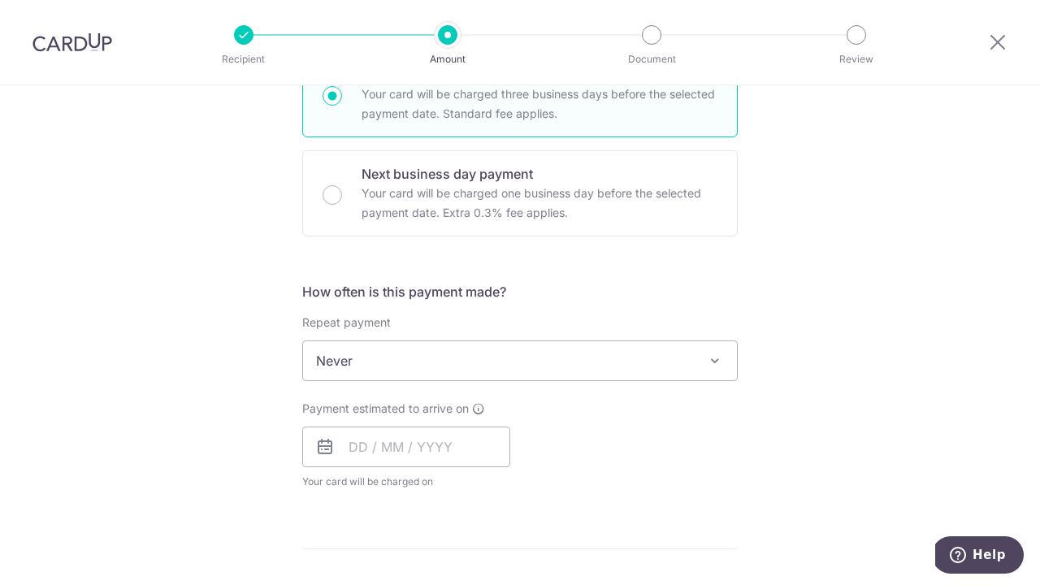
scroll to position [435, 0]
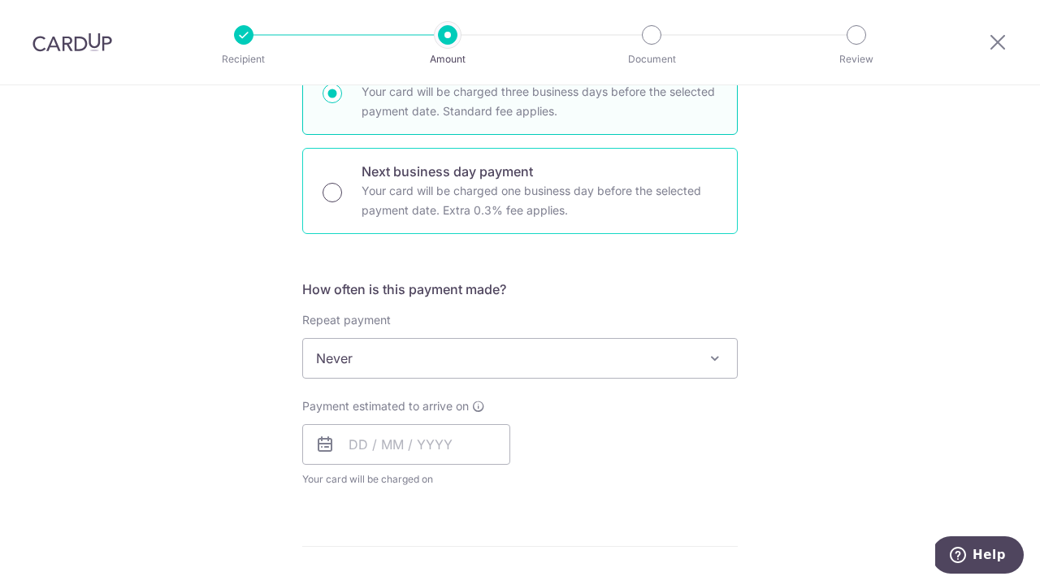
click at [331, 190] on input "Next business day payment Your card will be charged one business day before the…" at bounding box center [331, 192] width 19 height 19
radio input "true"
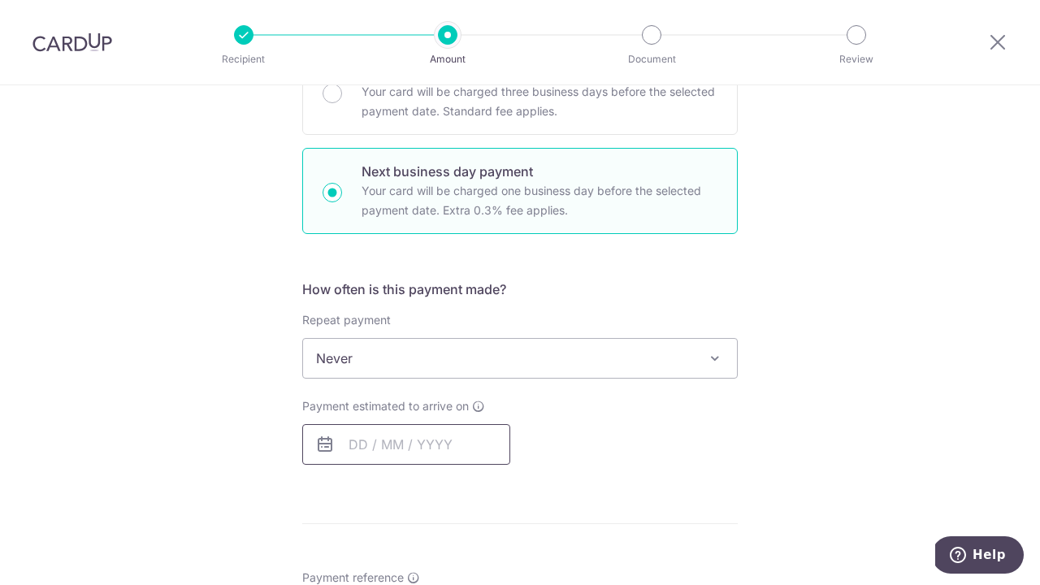
click at [361, 442] on input "text" at bounding box center [406, 444] width 208 height 41
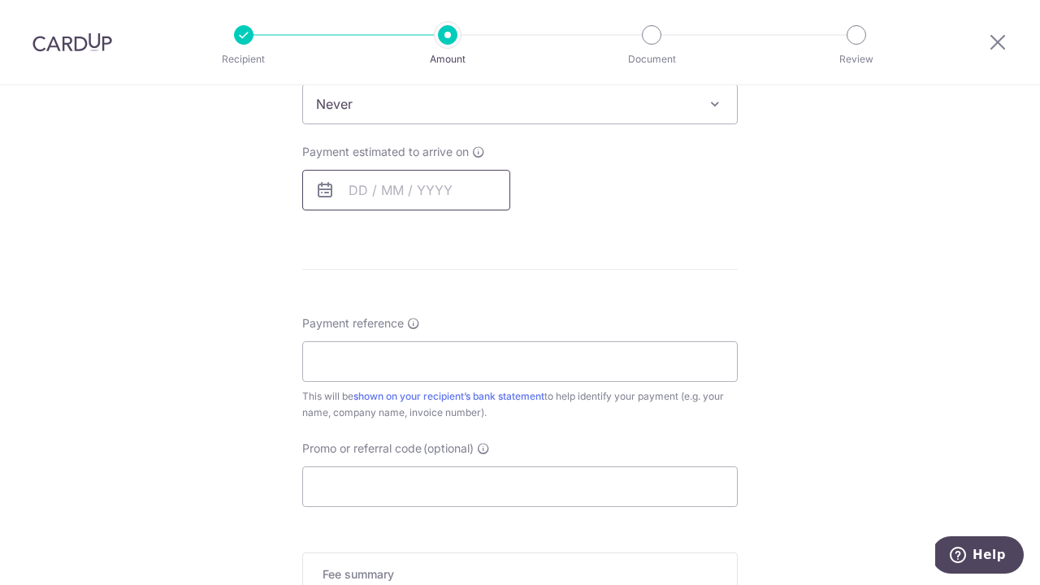
scroll to position [667, 0]
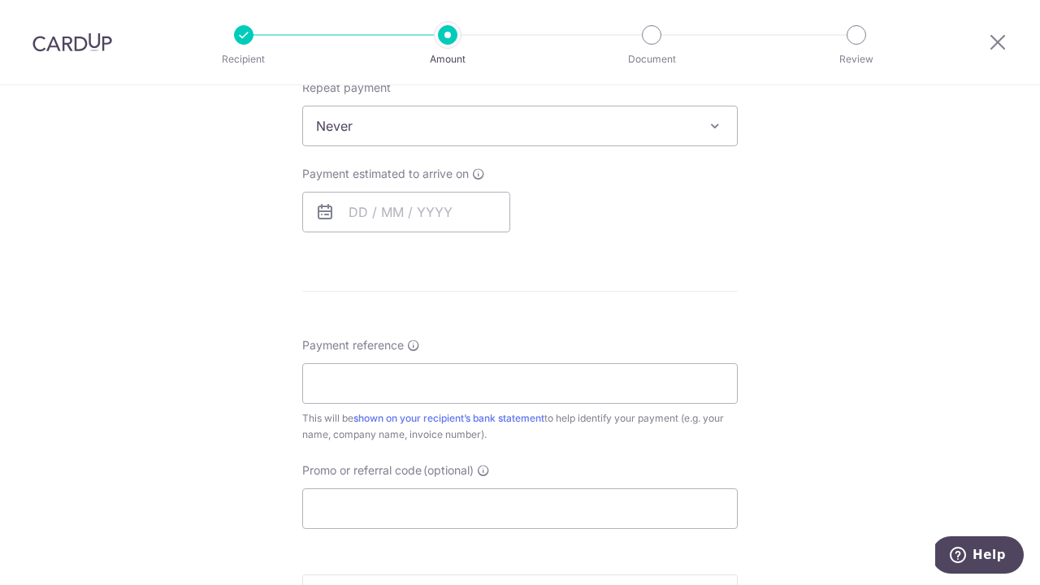
click at [322, 210] on icon at bounding box center [324, 211] width 19 height 19
click at [359, 214] on input "text" at bounding box center [406, 212] width 208 height 41
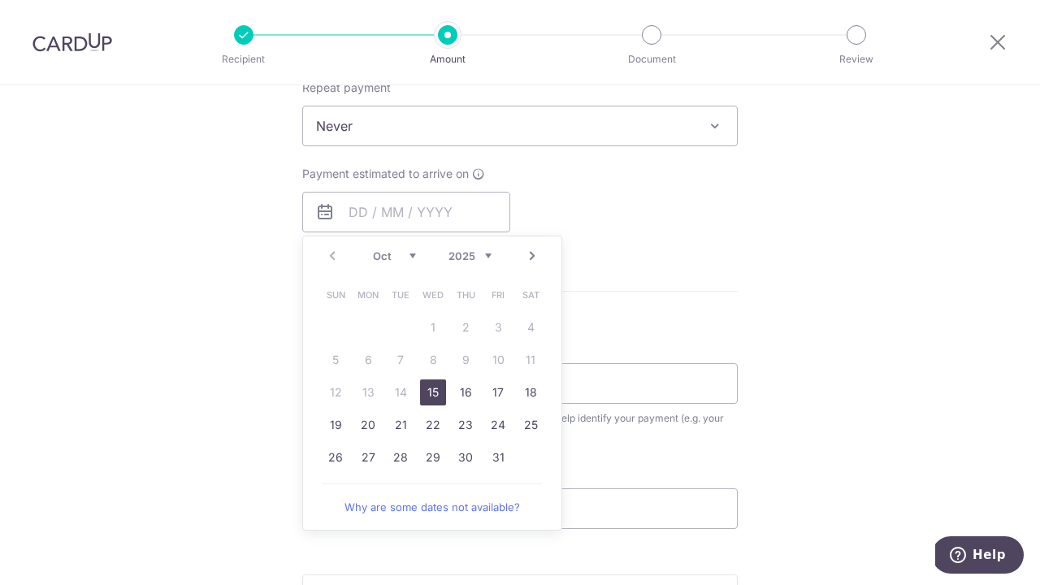
click at [439, 385] on link "15" at bounding box center [433, 392] width 26 height 26
type input "[DATE]"
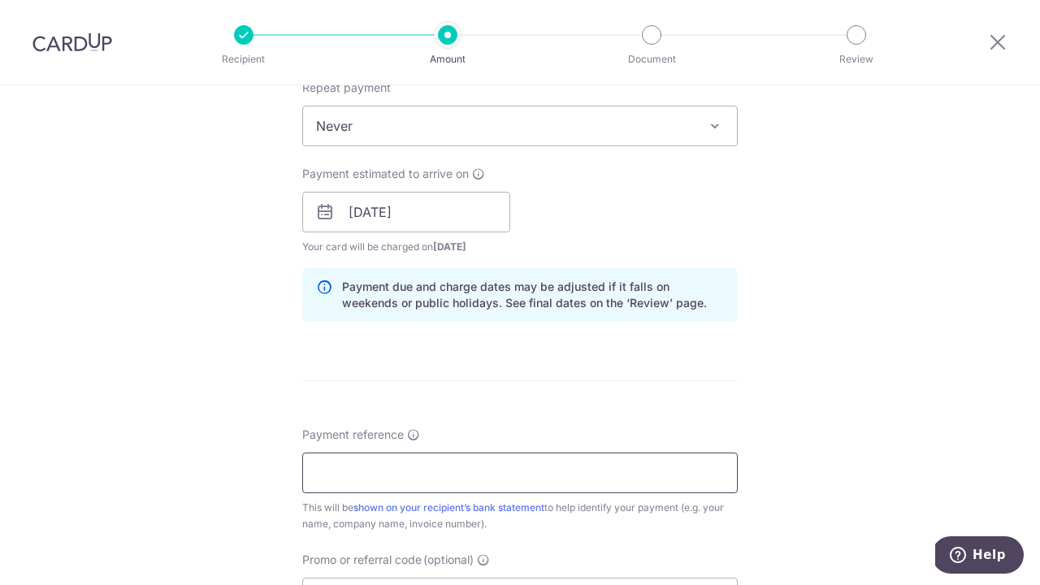
click at [483, 474] on input "Payment reference" at bounding box center [519, 472] width 435 height 41
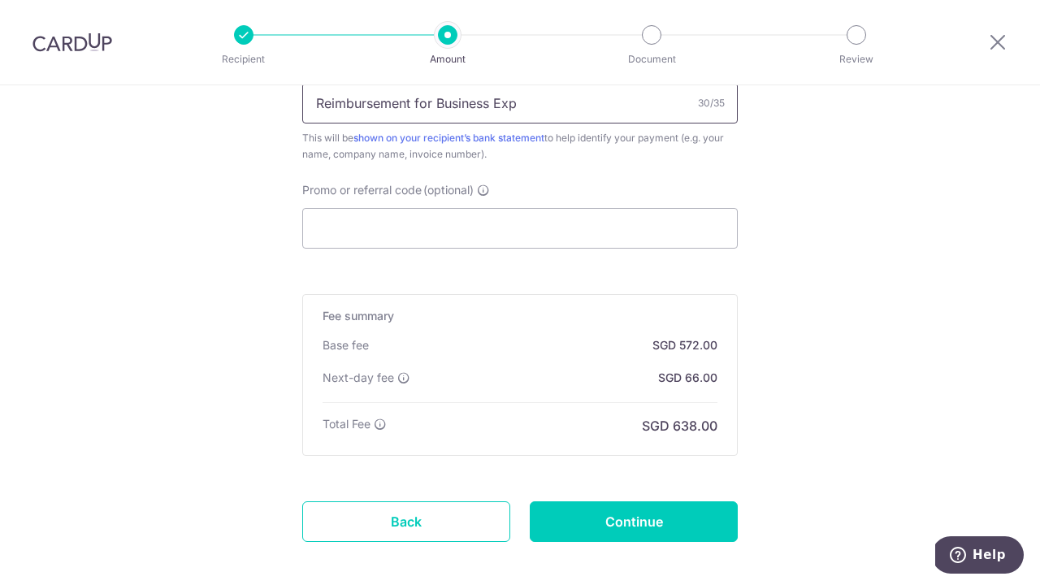
scroll to position [1079, 0]
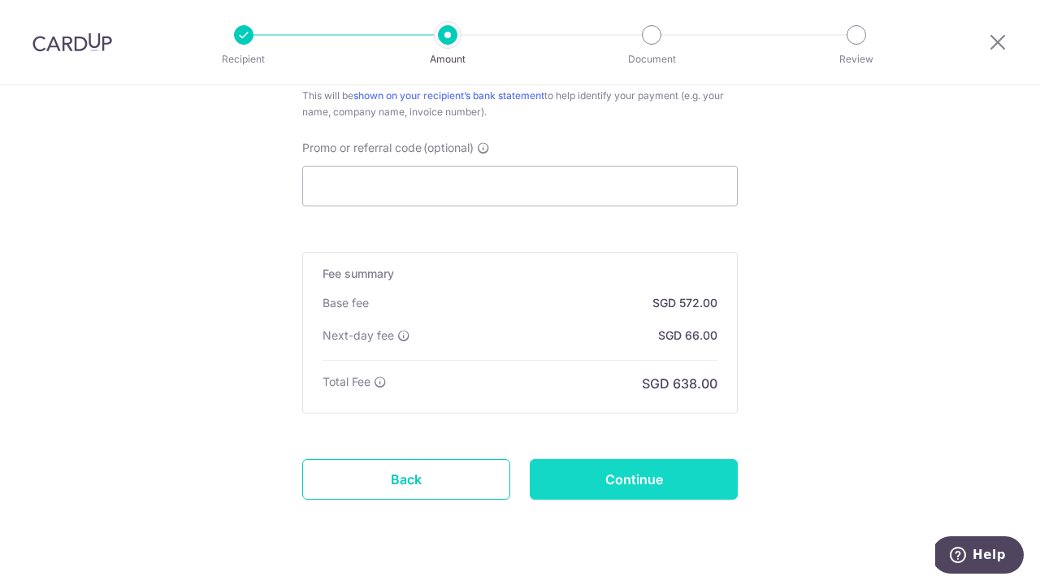
type input "Reimbursement for Business Exp"
click at [634, 480] on input "Continue" at bounding box center [634, 479] width 208 height 41
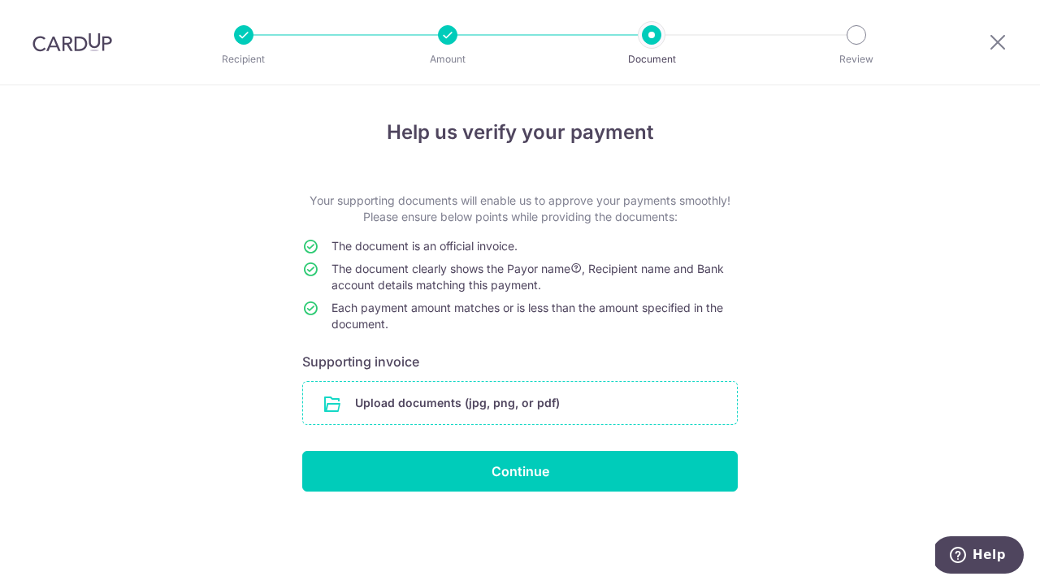
click at [521, 405] on input "file" at bounding box center [520, 403] width 434 height 42
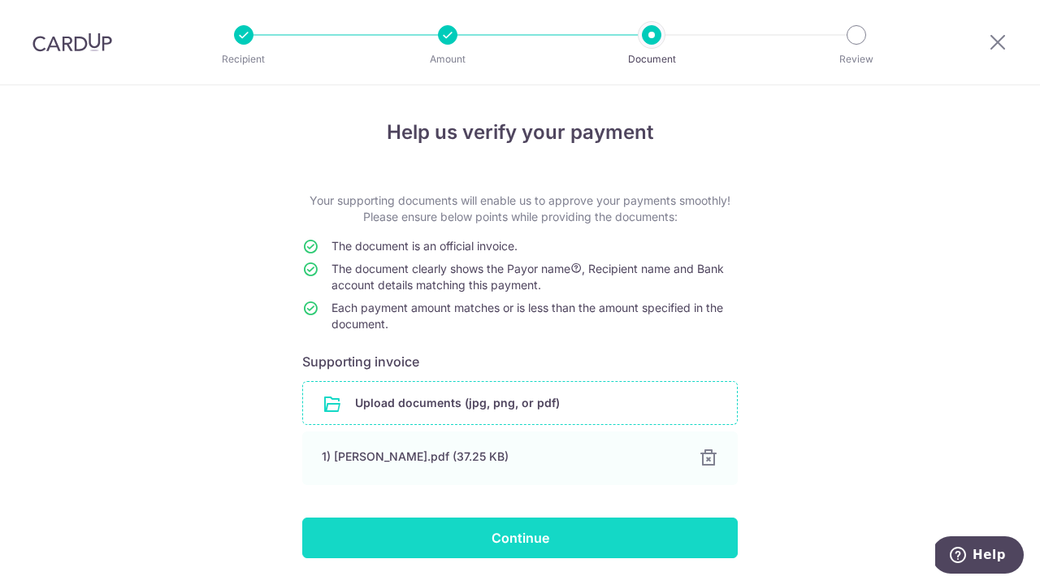
click at [541, 543] on input "Continue" at bounding box center [519, 537] width 435 height 41
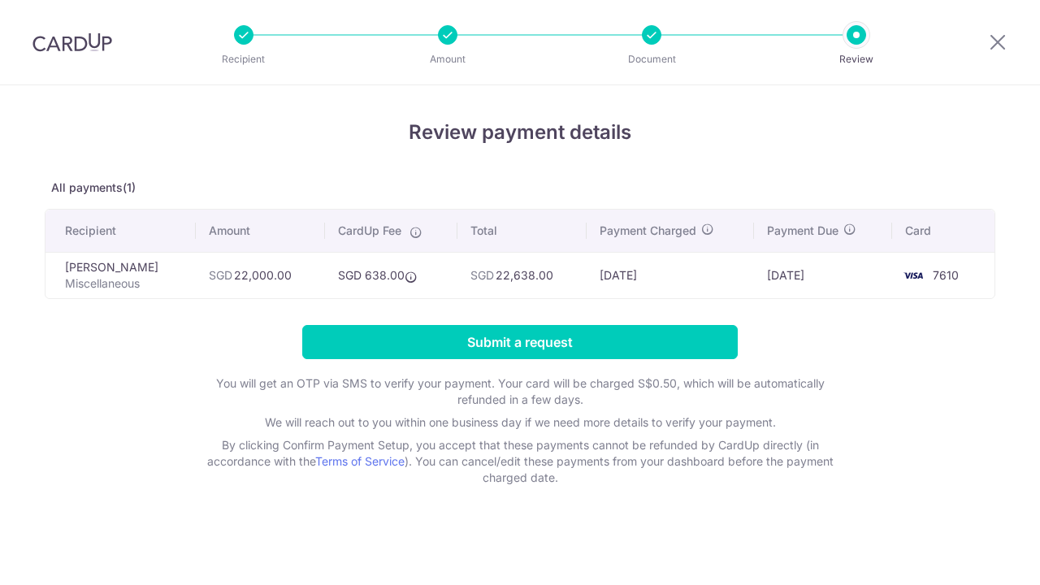
click at [580, 351] on input "Submit a request" at bounding box center [519, 342] width 435 height 34
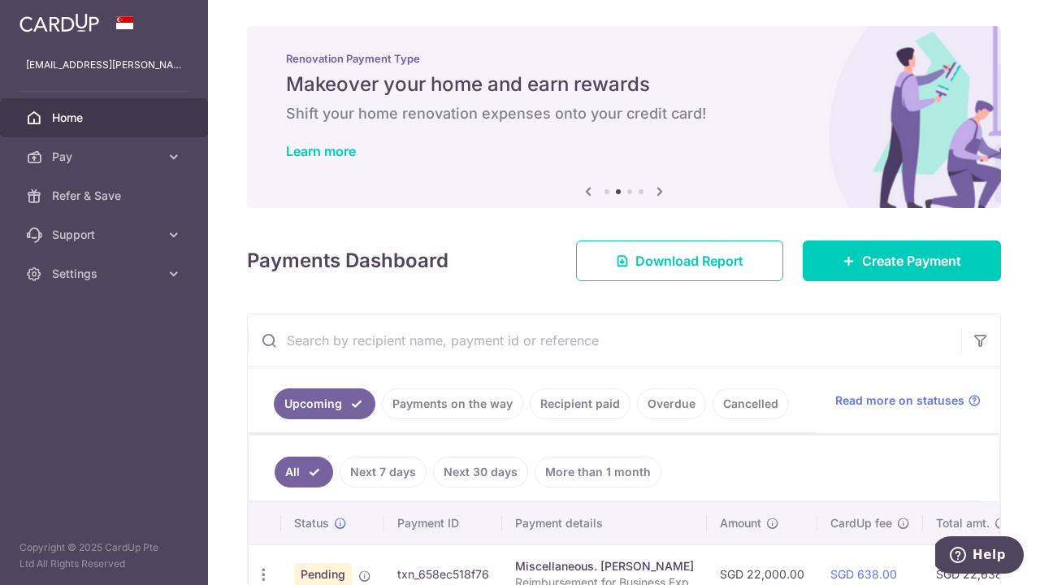
click at [1019, 184] on div "× Pause Schedule Pause all future payments in this series Pause just this one p…" at bounding box center [624, 292] width 832 height 585
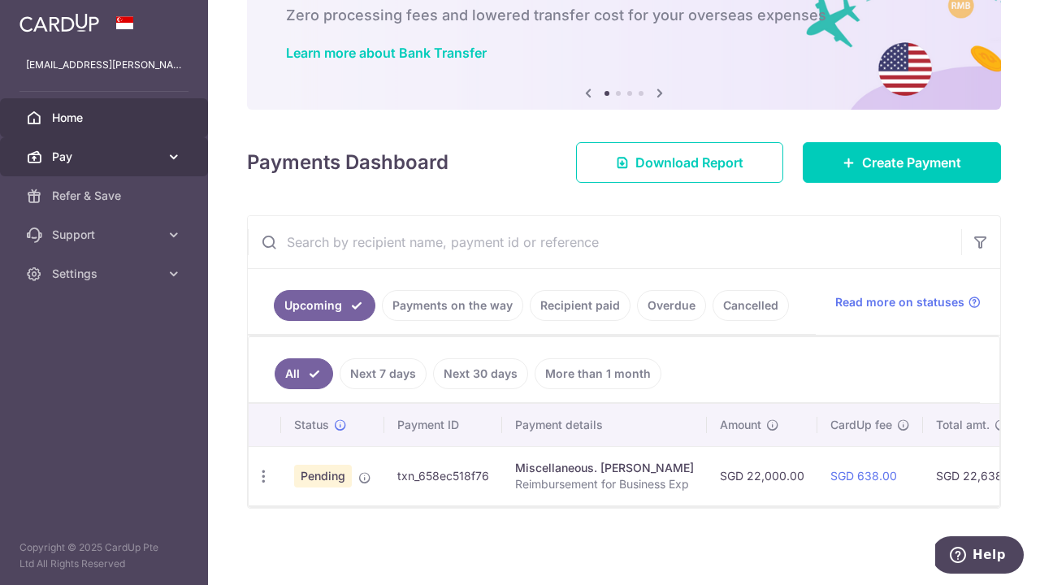
click at [162, 155] on link "Pay" at bounding box center [104, 156] width 208 height 39
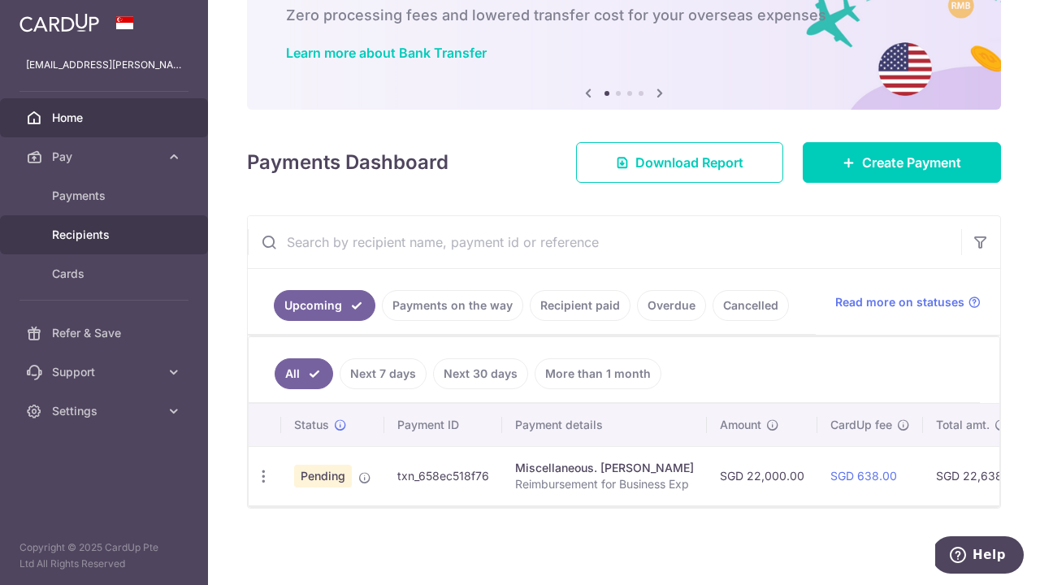
click at [107, 233] on span "Recipients" at bounding box center [105, 235] width 107 height 16
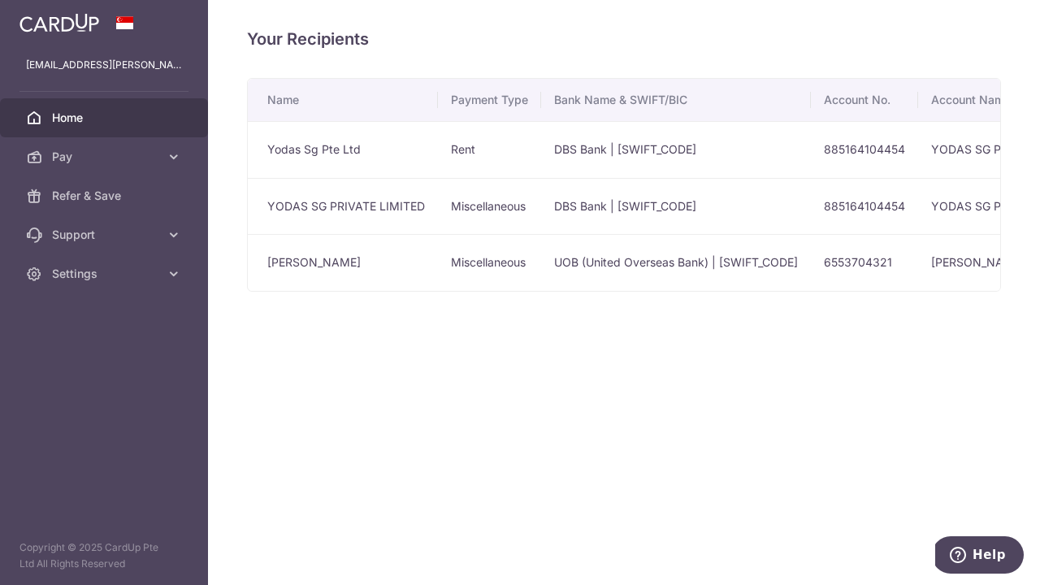
click at [92, 124] on span "Home" at bounding box center [105, 118] width 107 height 16
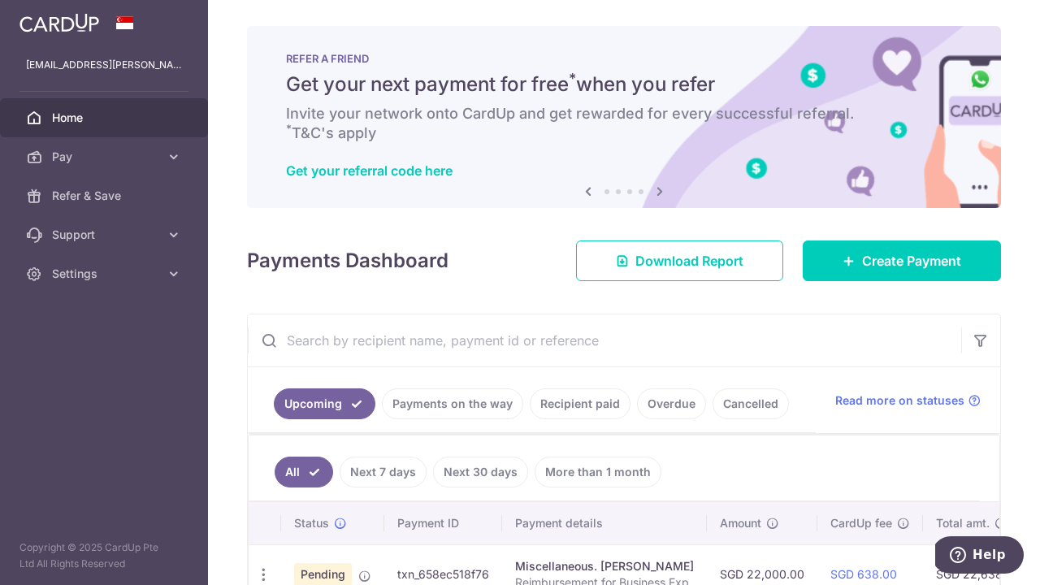
click at [586, 193] on icon at bounding box center [587, 191] width 19 height 20
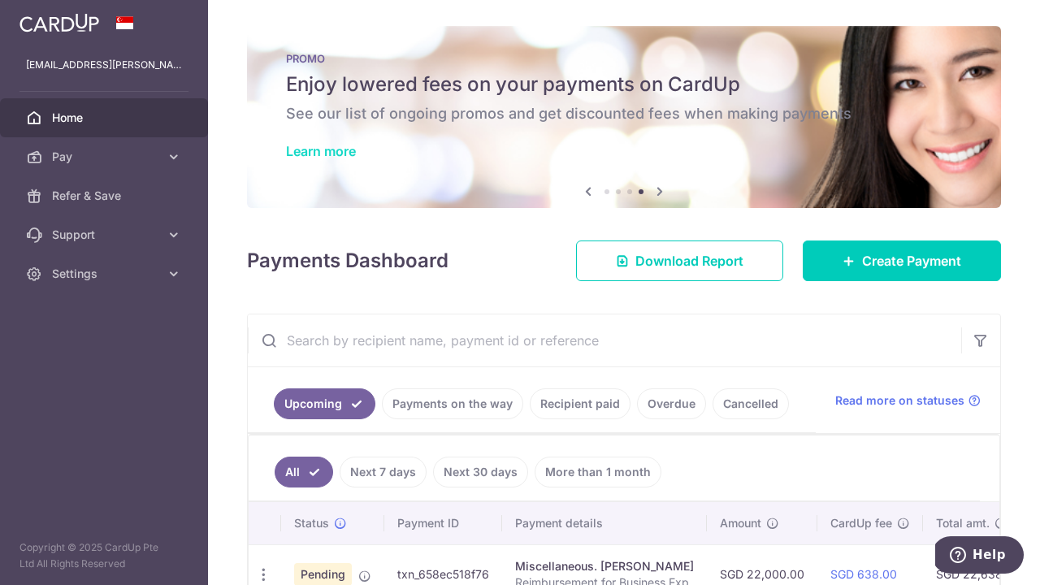
click at [307, 156] on link "Learn more" at bounding box center [321, 151] width 70 height 16
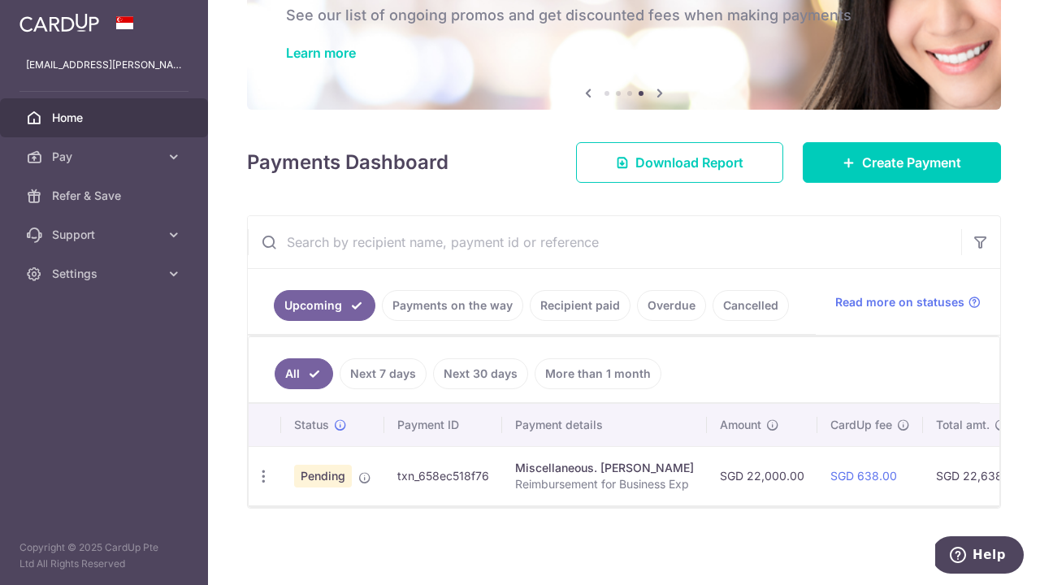
scroll to position [103, 0]
click at [263, 478] on icon "button" at bounding box center [263, 476] width 17 height 17
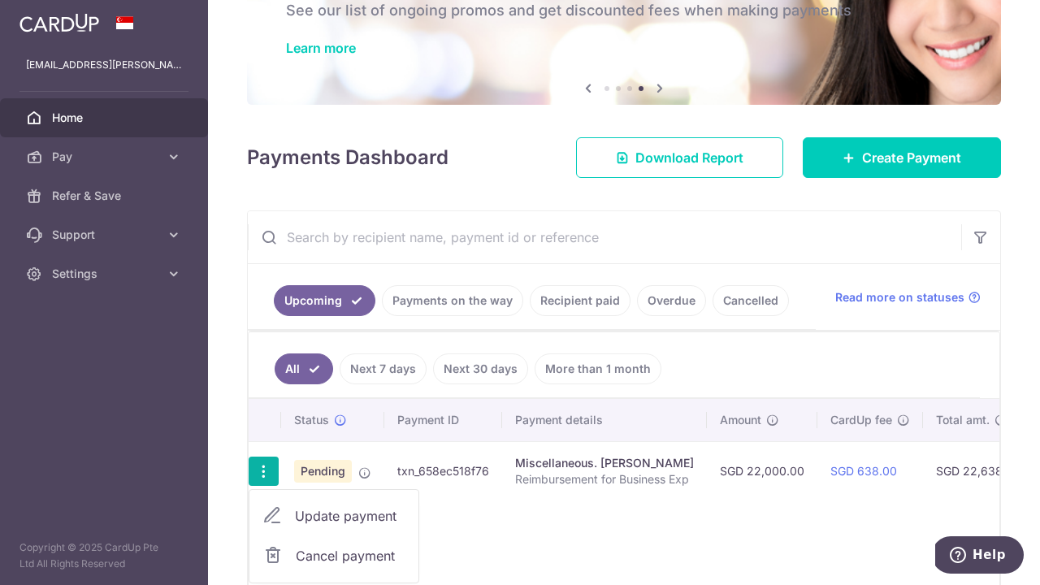
click at [341, 553] on span "Cancel payment" at bounding box center [350, 555] width 109 height 19
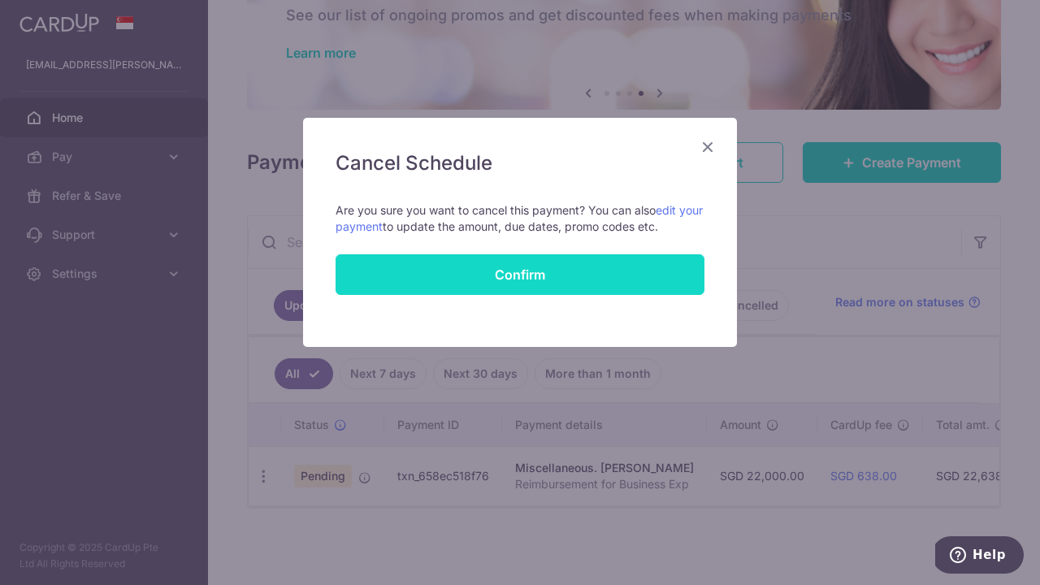
click at [377, 283] on button "Confirm" at bounding box center [519, 274] width 369 height 41
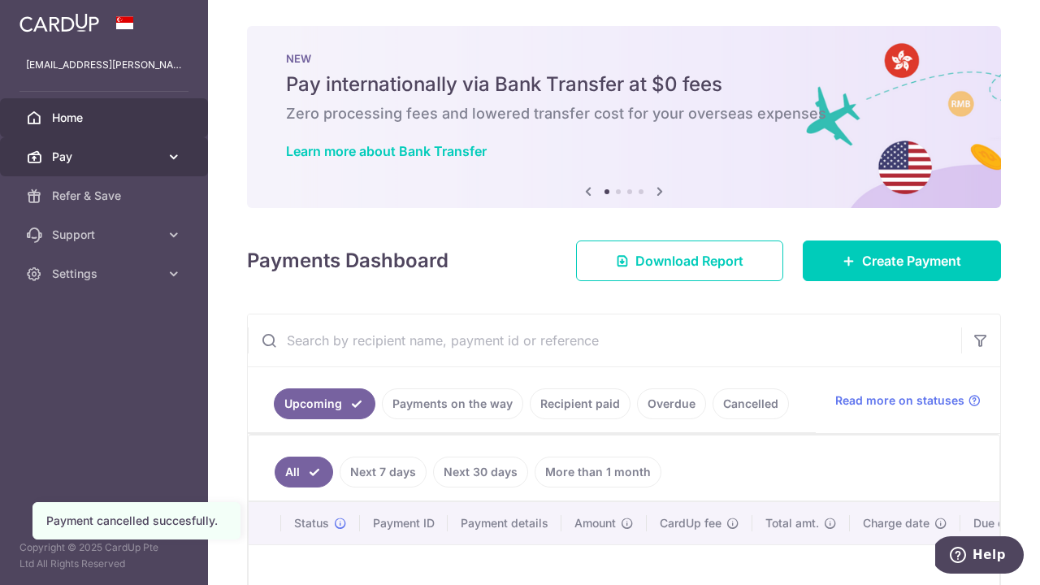
click at [151, 154] on span "Pay" at bounding box center [105, 157] width 107 height 16
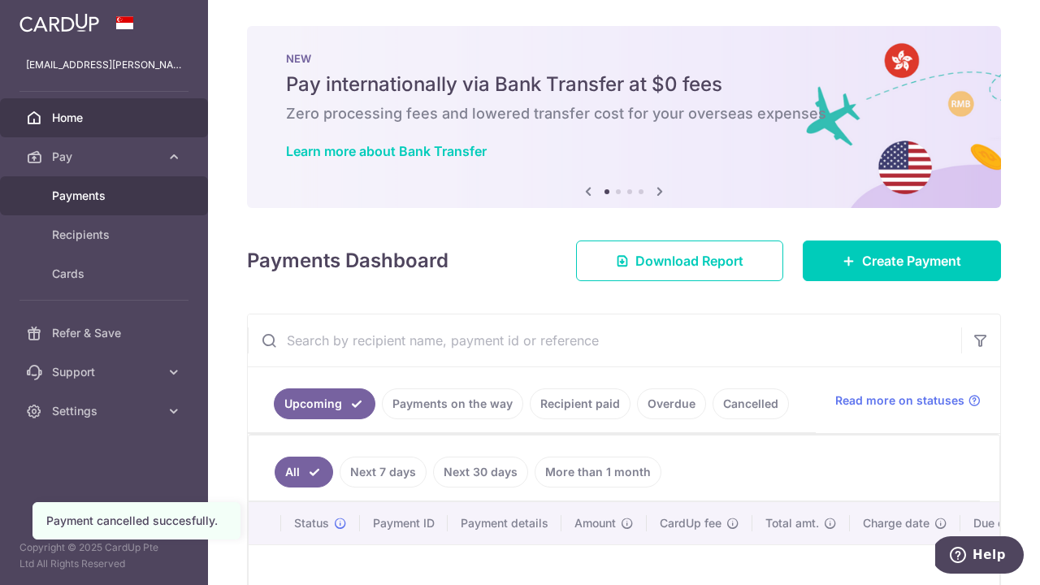
click at [162, 185] on link "Payments" at bounding box center [104, 195] width 208 height 39
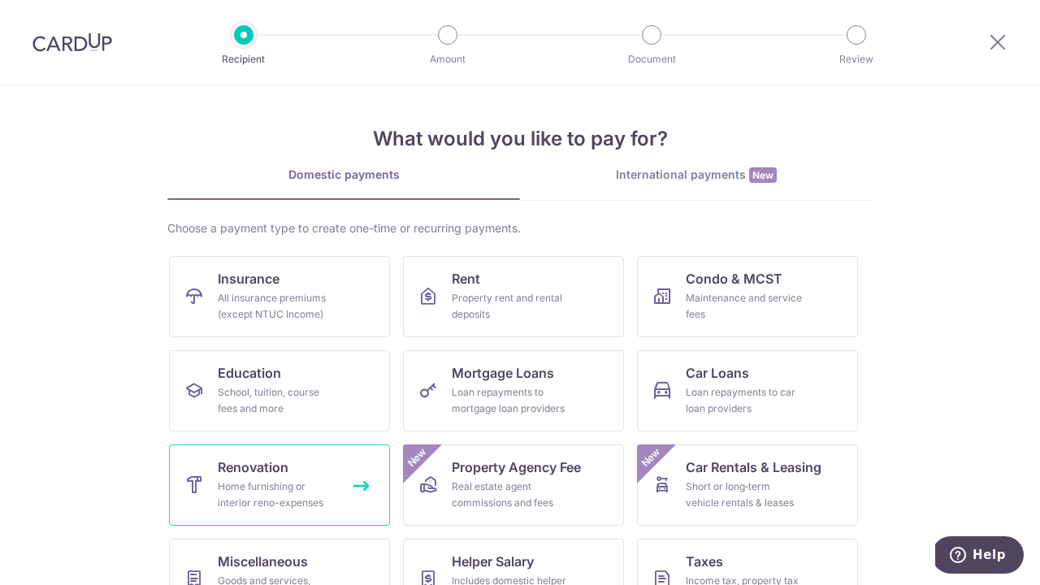
click at [309, 499] on div "Home furnishing or interior reno-expenses" at bounding box center [276, 494] width 117 height 32
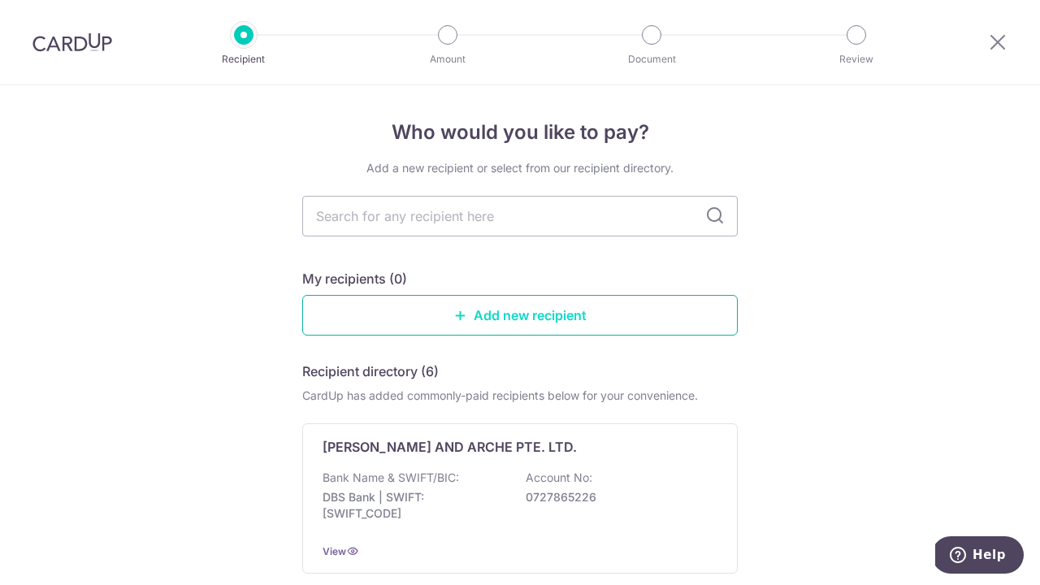
click at [493, 318] on link "Add new recipient" at bounding box center [519, 315] width 435 height 41
click at [983, 33] on div at bounding box center [997, 42] width 84 height 84
click at [992, 38] on icon at bounding box center [997, 42] width 19 height 20
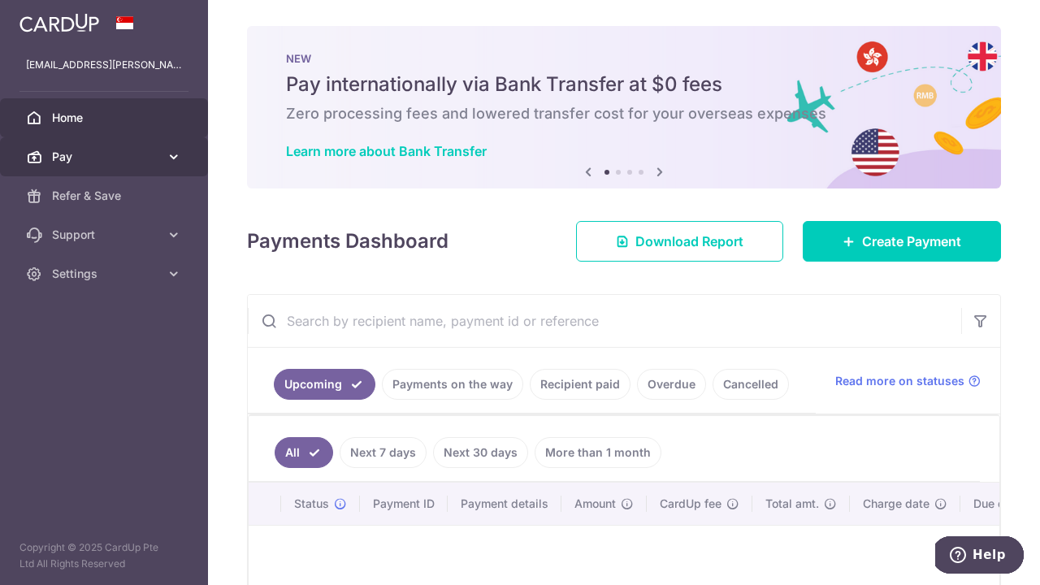
click at [76, 155] on span "Pay" at bounding box center [105, 157] width 107 height 16
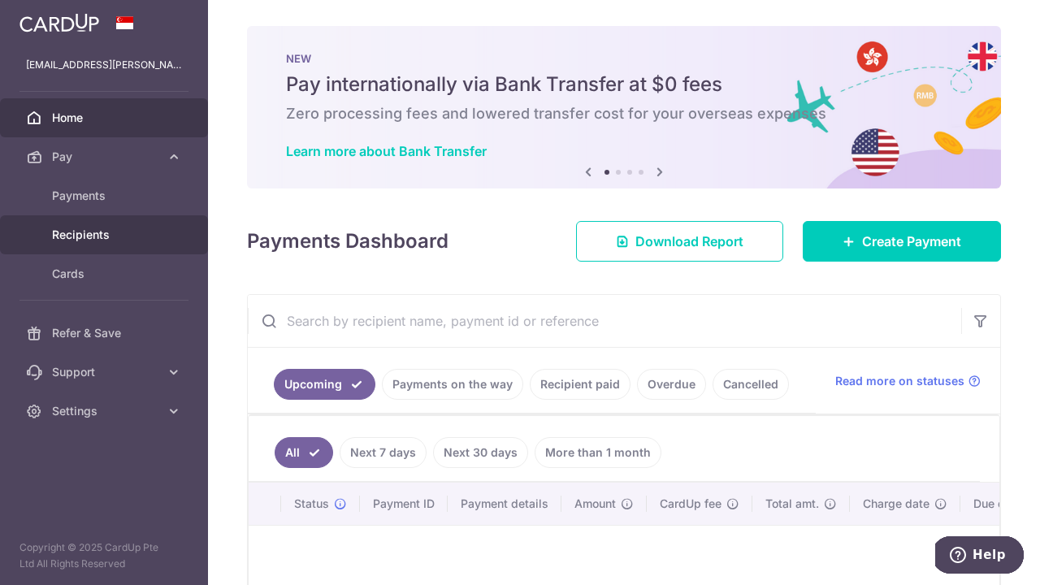
click at [94, 242] on span "Recipients" at bounding box center [105, 235] width 107 height 16
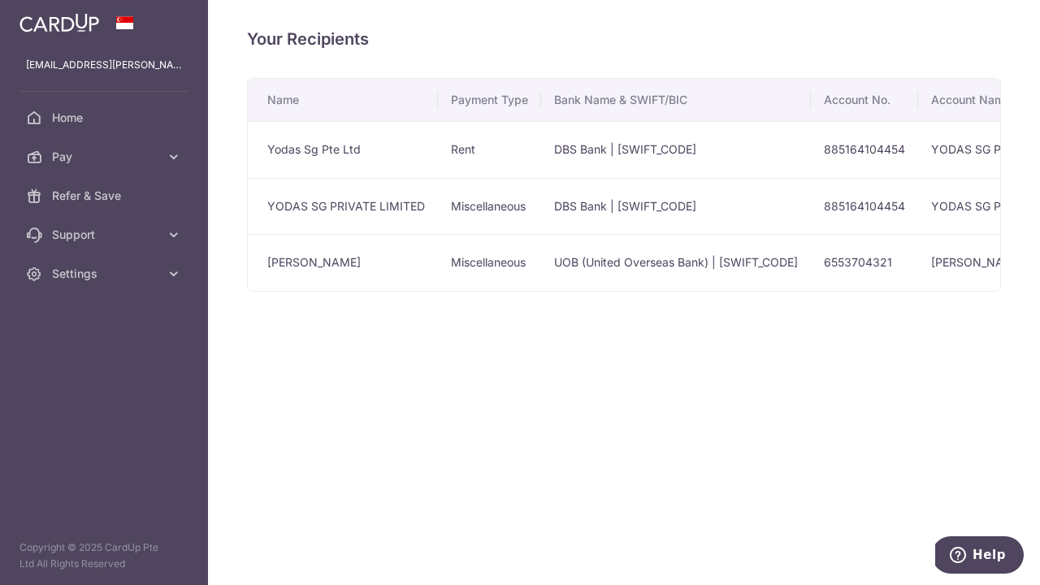
click at [321, 275] on td "Siti Raudhah Binte Osman" at bounding box center [343, 262] width 190 height 57
click at [330, 260] on td "Siti Raudhah Binte Osman" at bounding box center [343, 262] width 190 height 57
click at [109, 159] on span "Pay" at bounding box center [105, 157] width 107 height 16
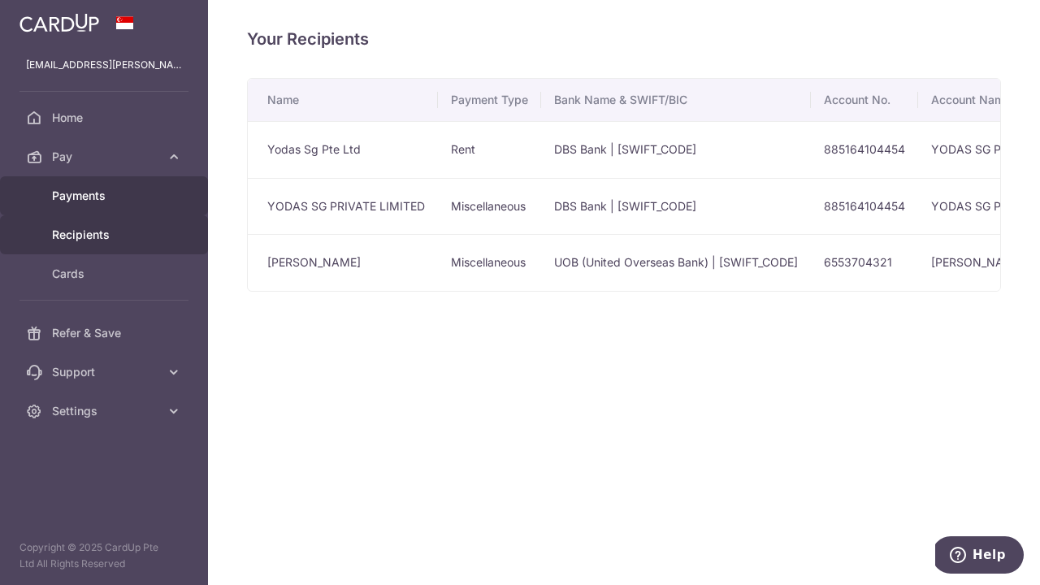
click at [106, 191] on span "Payments" at bounding box center [105, 196] width 107 height 16
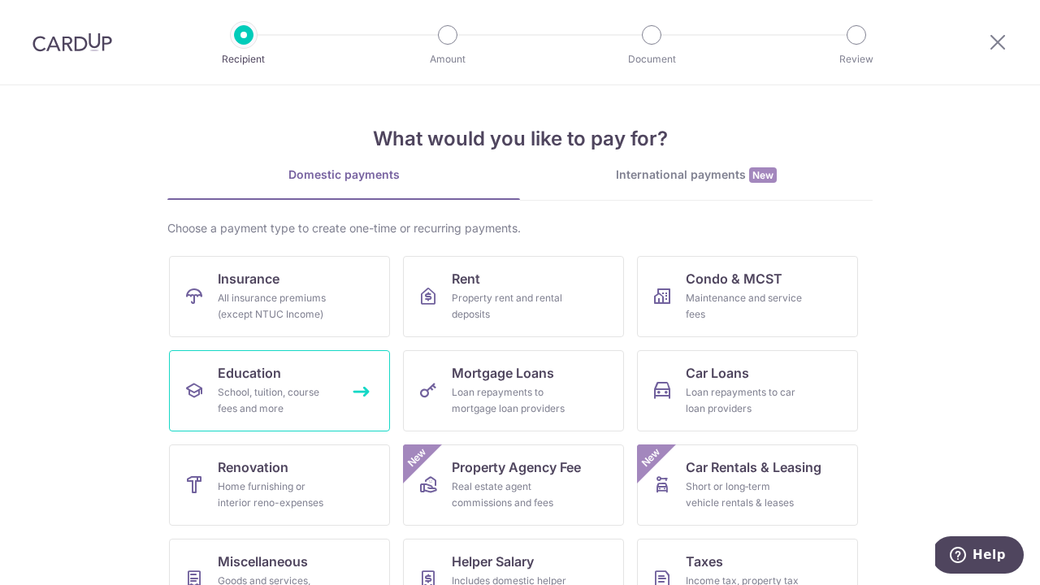
click at [252, 382] on span "Education" at bounding box center [249, 372] width 63 height 19
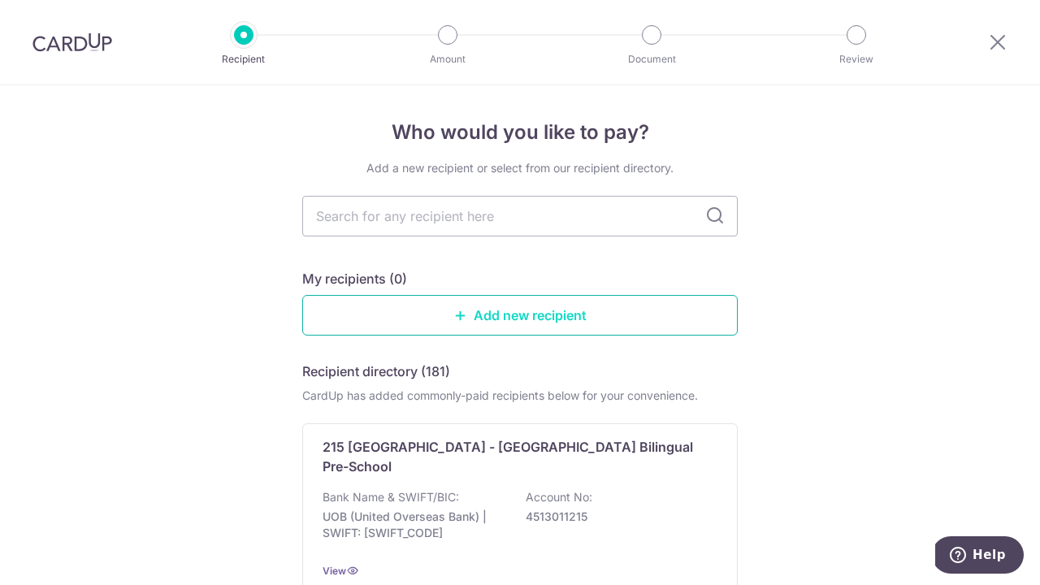
click at [421, 306] on link "Add new recipient" at bounding box center [519, 315] width 435 height 41
click at [499, 324] on link "Add new recipient" at bounding box center [519, 315] width 435 height 41
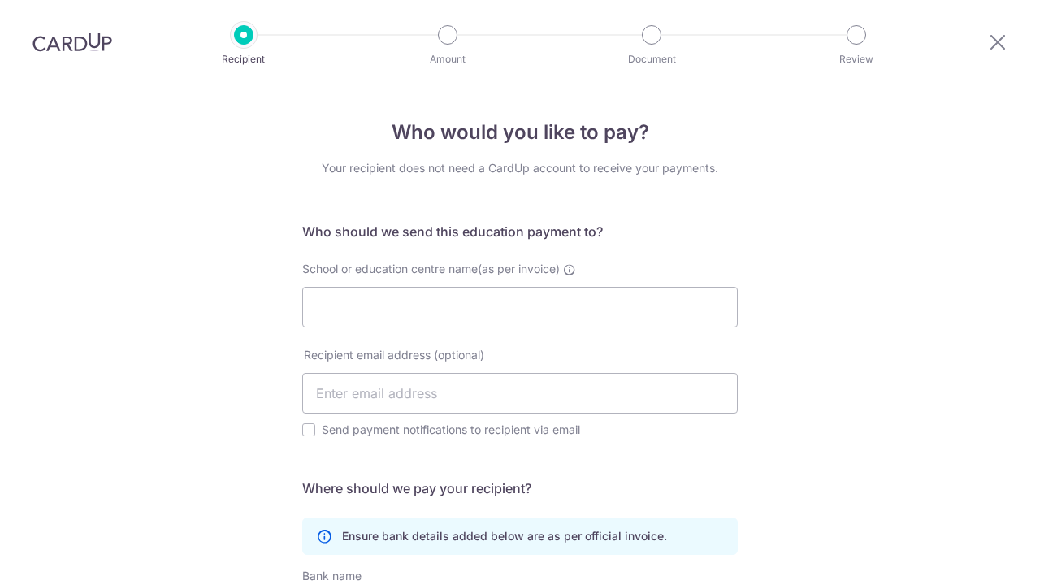
click at [990, 63] on div at bounding box center [997, 42] width 84 height 84
click at [991, 50] on icon at bounding box center [997, 42] width 19 height 20
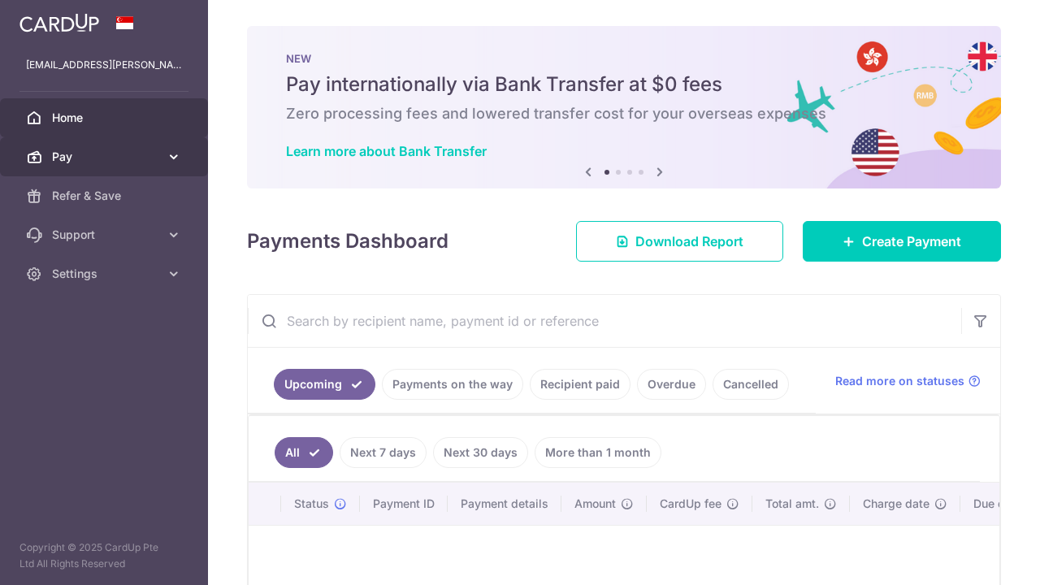
click at [166, 157] on icon at bounding box center [174, 157] width 16 height 16
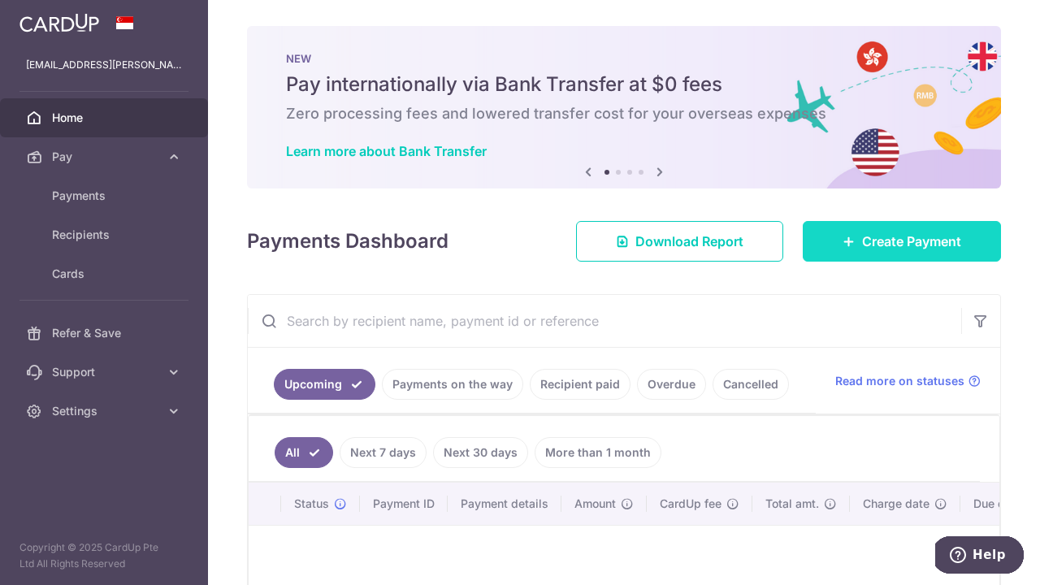
click at [920, 233] on span "Create Payment" at bounding box center [911, 241] width 99 height 19
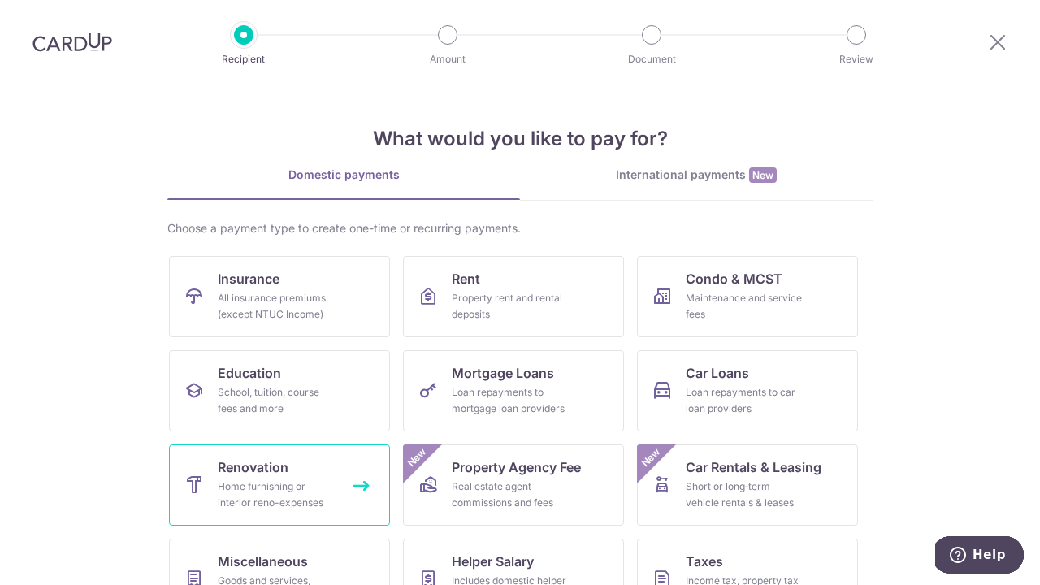
click at [281, 468] on span "Renovation" at bounding box center [253, 466] width 71 height 19
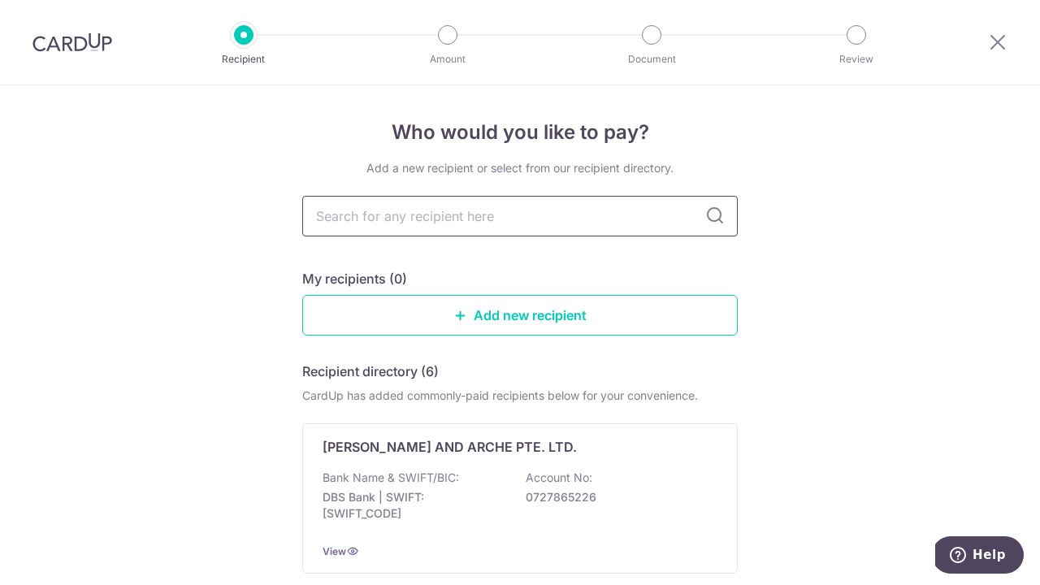
click at [402, 216] on input "text" at bounding box center [519, 216] width 435 height 41
click at [712, 210] on icon at bounding box center [714, 215] width 19 height 19
click at [675, 322] on link "Add new recipient" at bounding box center [519, 315] width 435 height 41
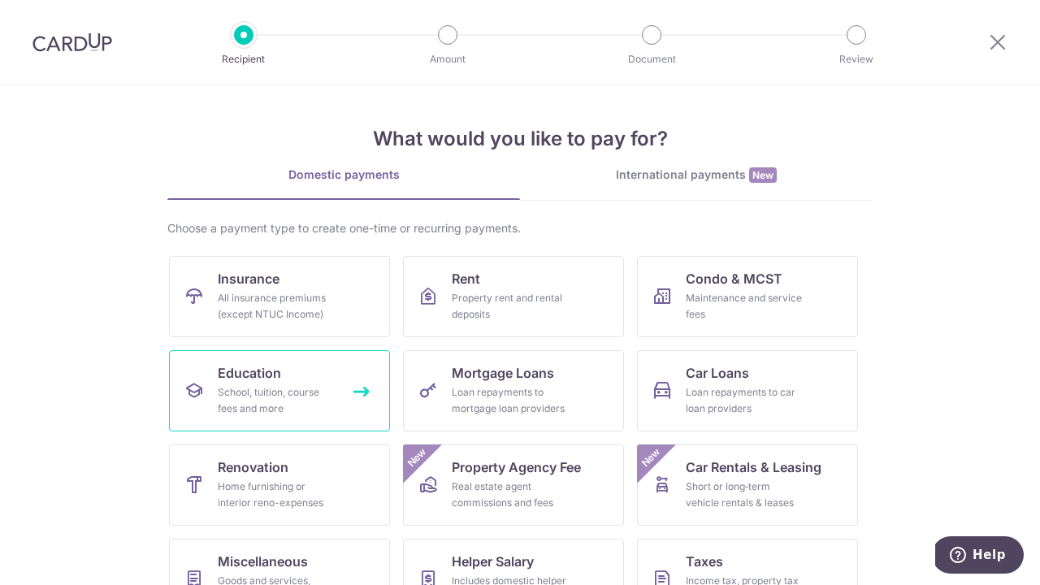
click at [242, 407] on div "School, tuition, course fees and more" at bounding box center [276, 400] width 117 height 32
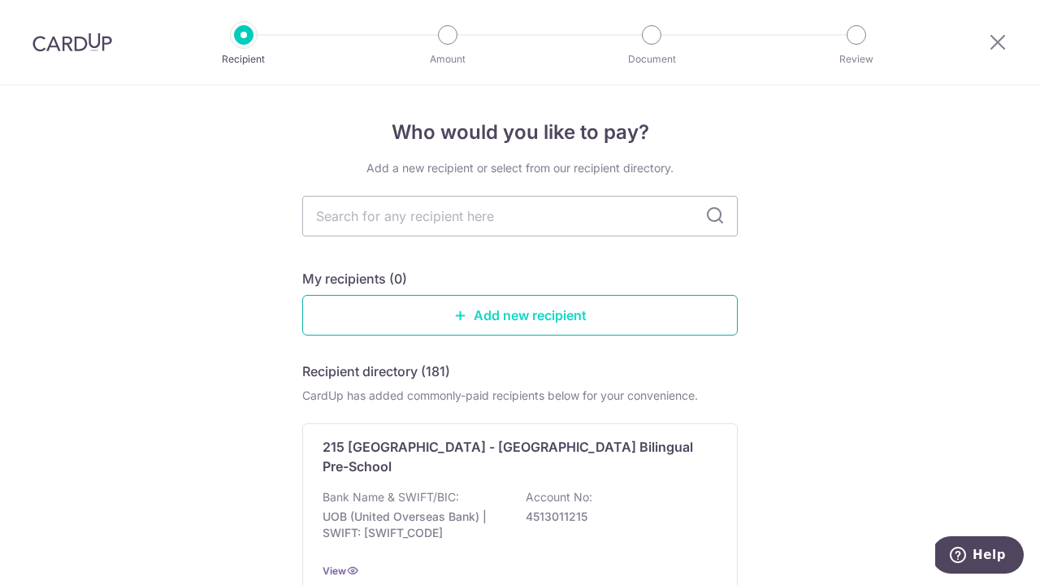
click at [436, 322] on link "Add new recipient" at bounding box center [519, 315] width 435 height 41
